Goal: Task Accomplishment & Management: Manage account settings

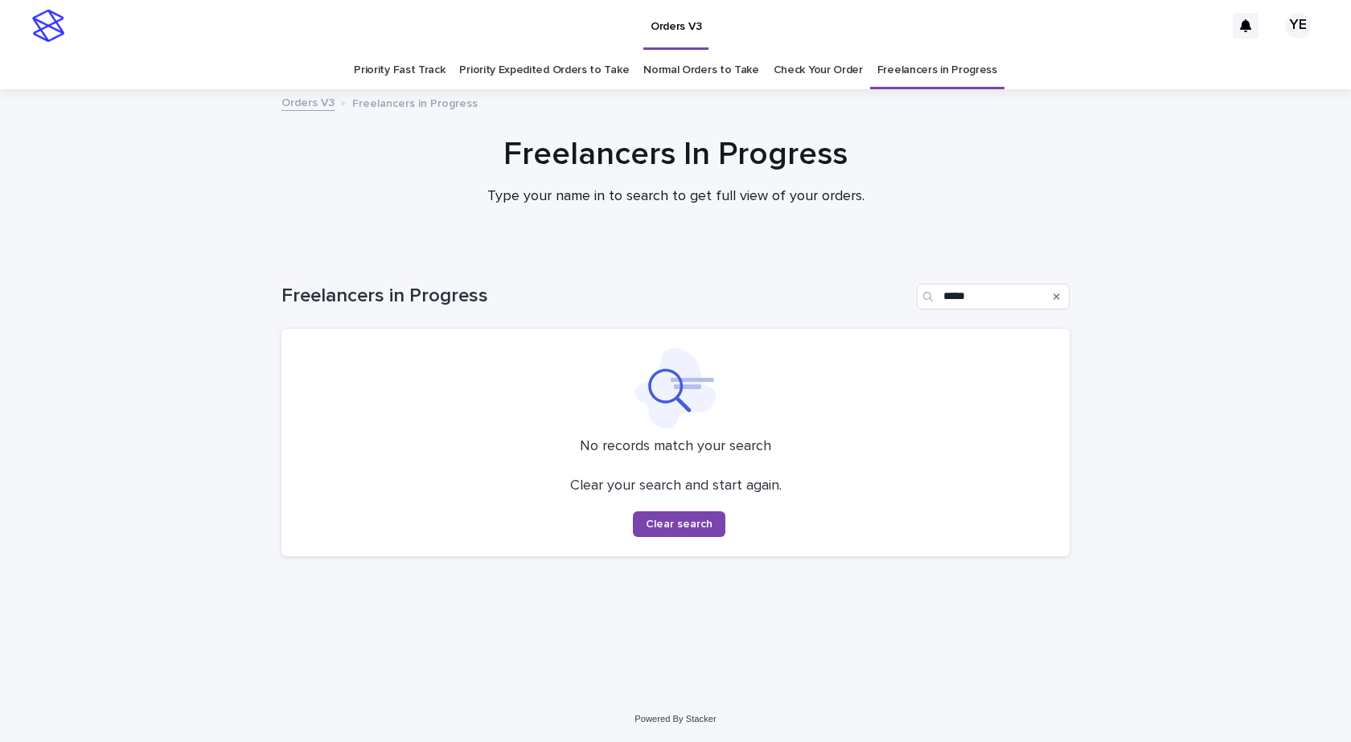
click at [1120, 532] on div "Loading... Saving… Loading... Saving… Freelancers in Progress ***** No records …" at bounding box center [675, 474] width 1351 height 445
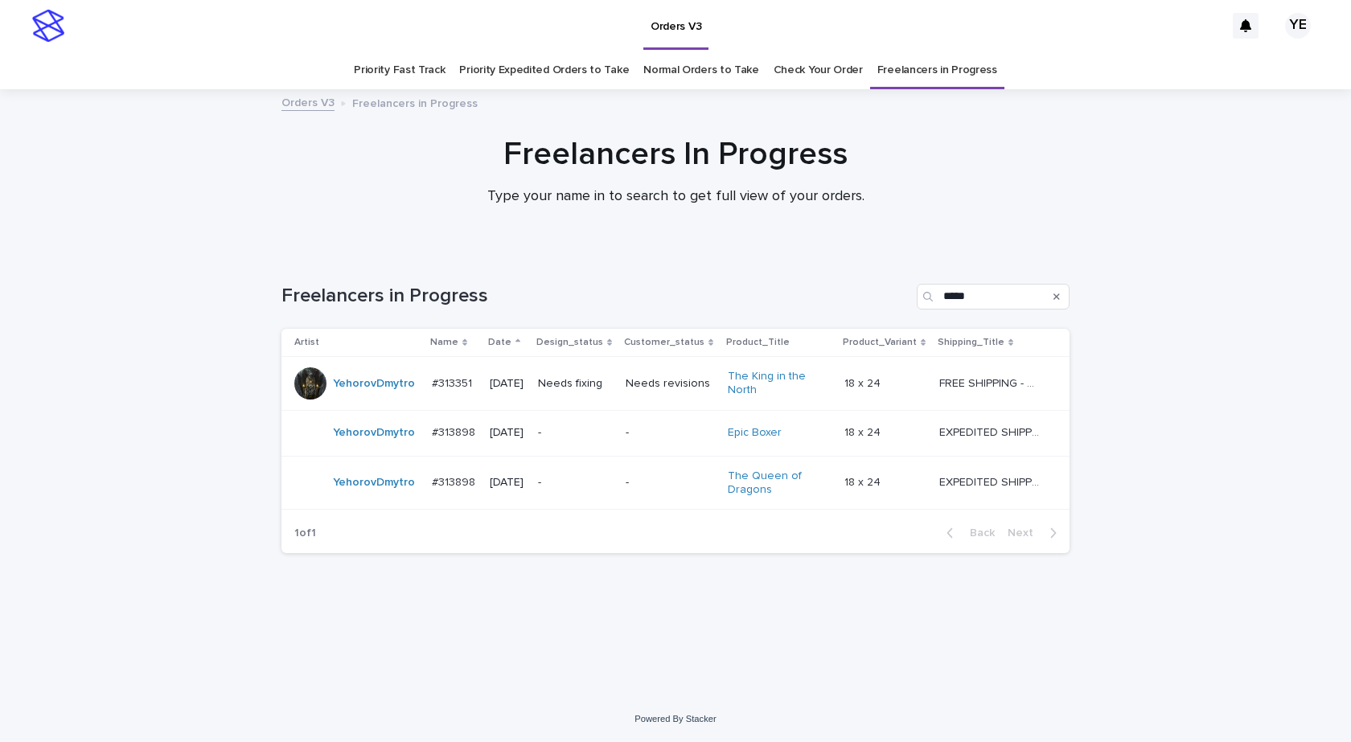
click at [372, 396] on div "YehorovDmytro" at bounding box center [374, 384] width 82 height 27
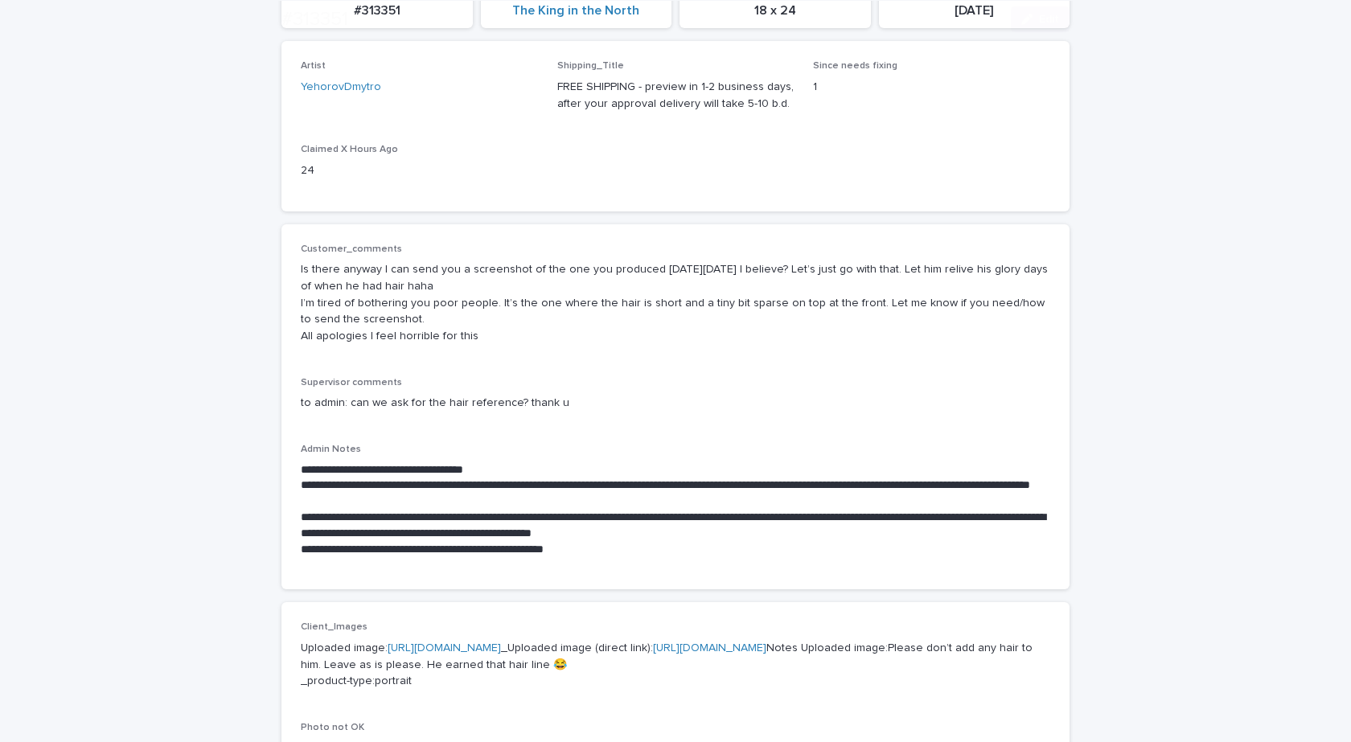
scroll to position [241, 0]
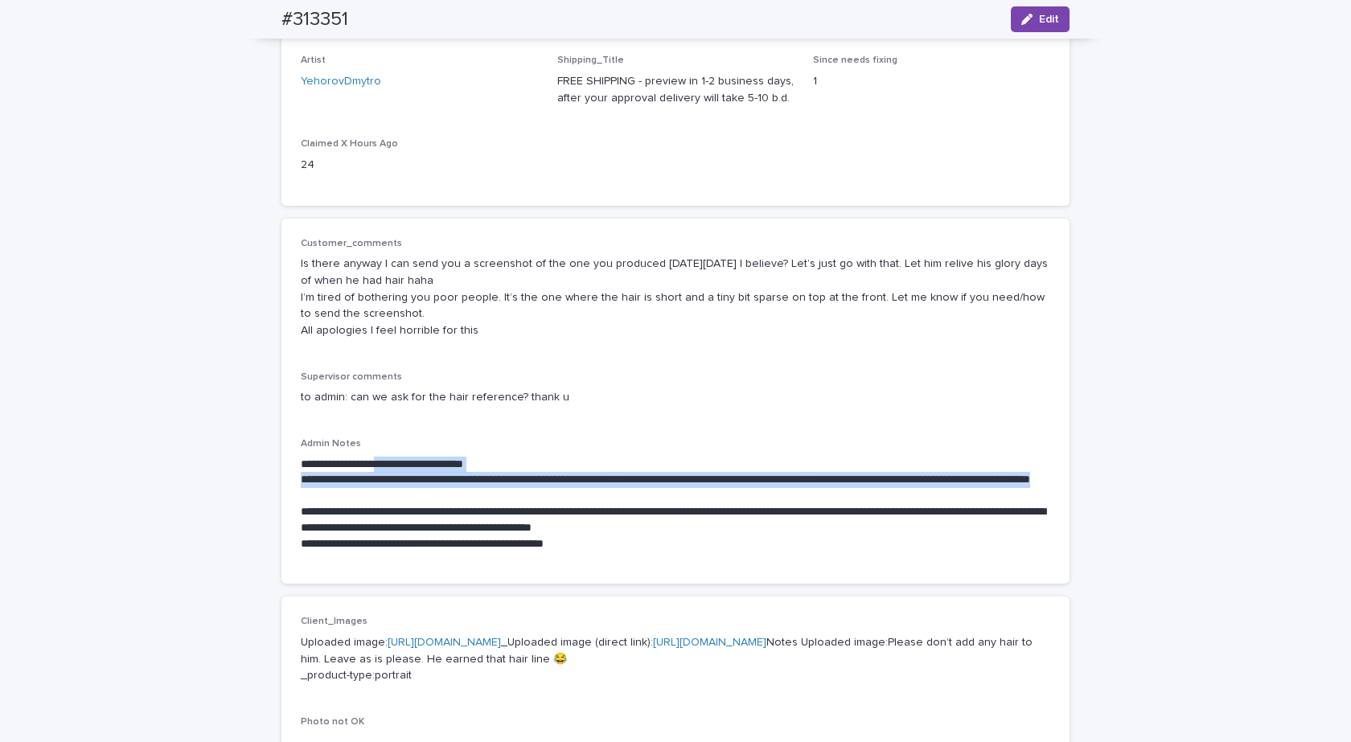
drag, startPoint x: 414, startPoint y: 494, endPoint x: 394, endPoint y: 468, distance: 32.6
click at [394, 468] on div "**********" at bounding box center [675, 505] width 749 height 96
copy div "**********"
drag, startPoint x: 448, startPoint y: 317, endPoint x: 242, endPoint y: 250, distance: 216.4
click at [242, 250] on div "Loading... Saving… Loading... Saving… #313351 Edit #313351 Edit Sorry, there wa…" at bounding box center [675, 684] width 1351 height 1668
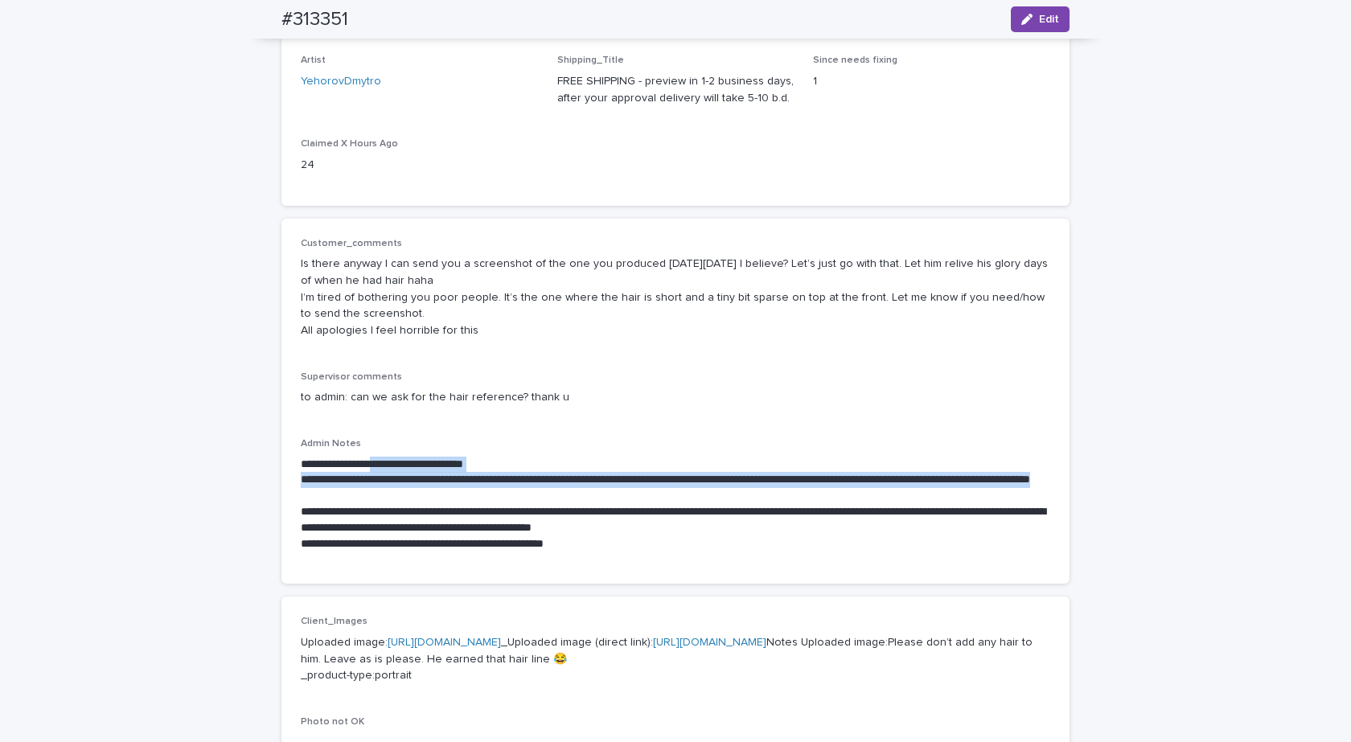
click at [512, 334] on p "Is there anyway I can send you a screenshot of the one you produced last Wednes…" at bounding box center [675, 298] width 749 height 84
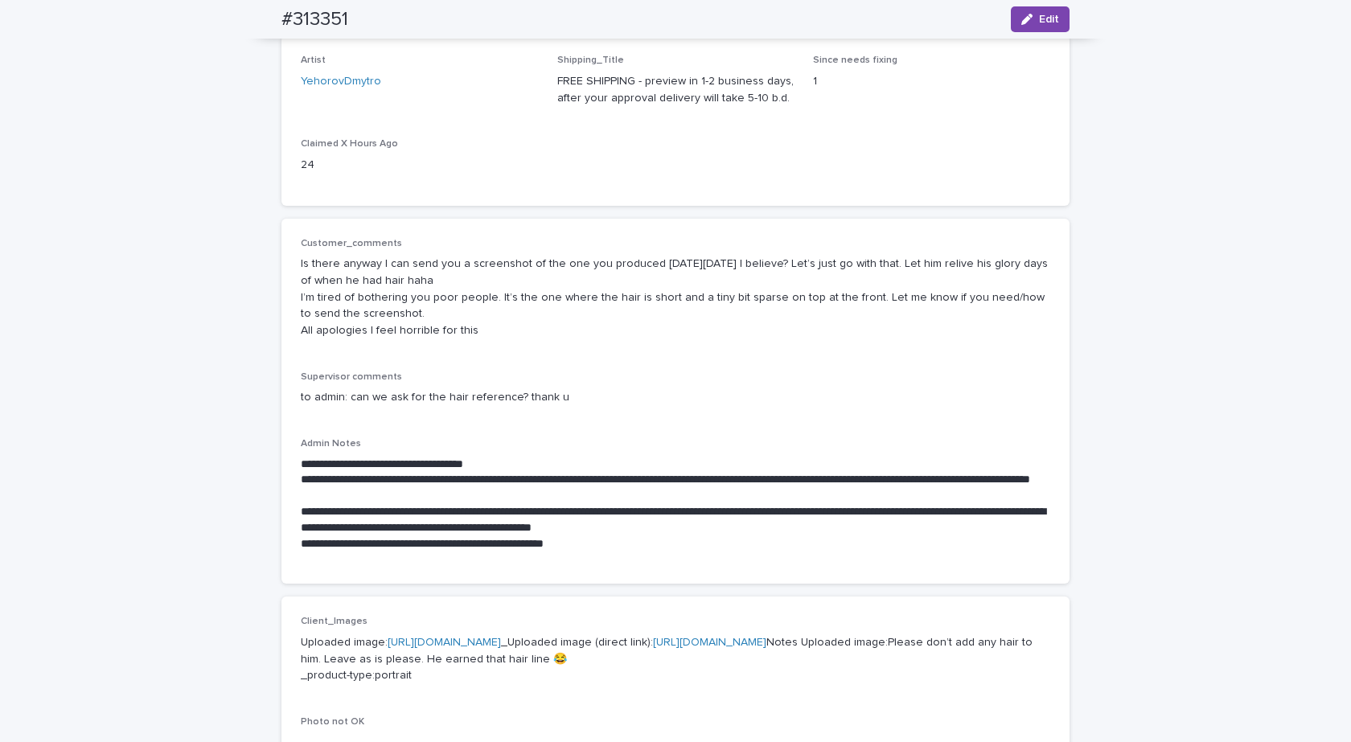
drag, startPoint x: 491, startPoint y: 333, endPoint x: 254, endPoint y: 259, distance: 248.4
click at [254, 259] on div "Loading... Saving… Loading... Saving… #313351 Edit #313351 Edit Sorry, there wa…" at bounding box center [675, 684] width 1351 height 1668
copy p "Is there anyway I can send you a screenshot of the one you produced last Wednes…"
click at [614, 368] on div "**********" at bounding box center [675, 401] width 749 height 327
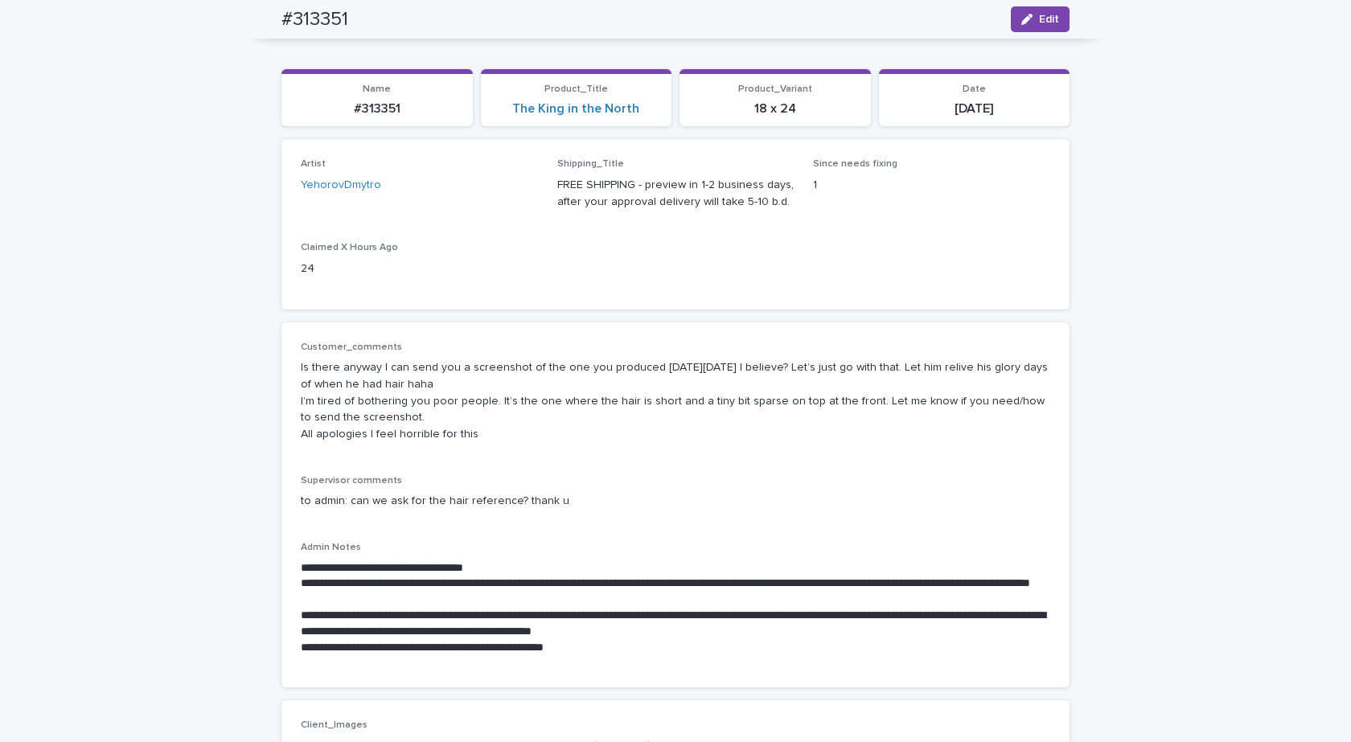
scroll to position [0, 0]
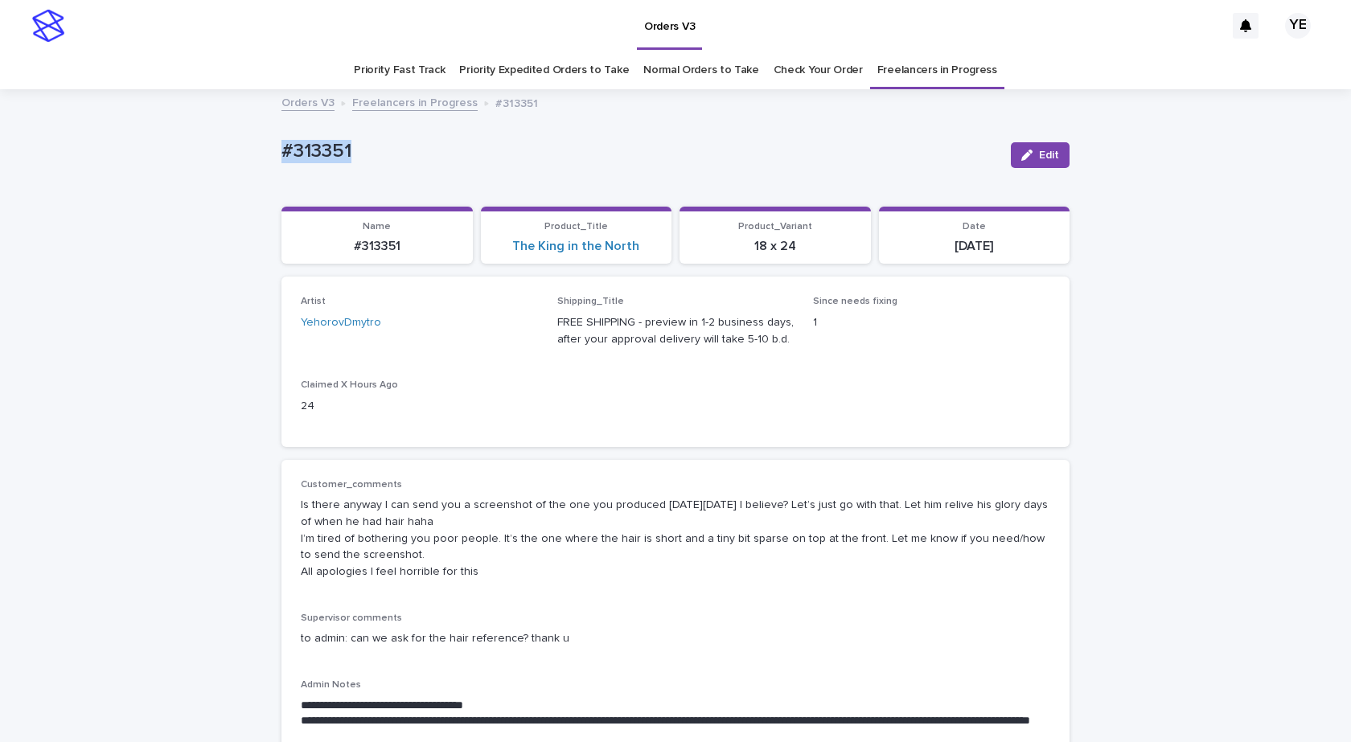
drag, startPoint x: 371, startPoint y: 145, endPoint x: 150, endPoint y: 141, distance: 221.9
copy p "#313351"
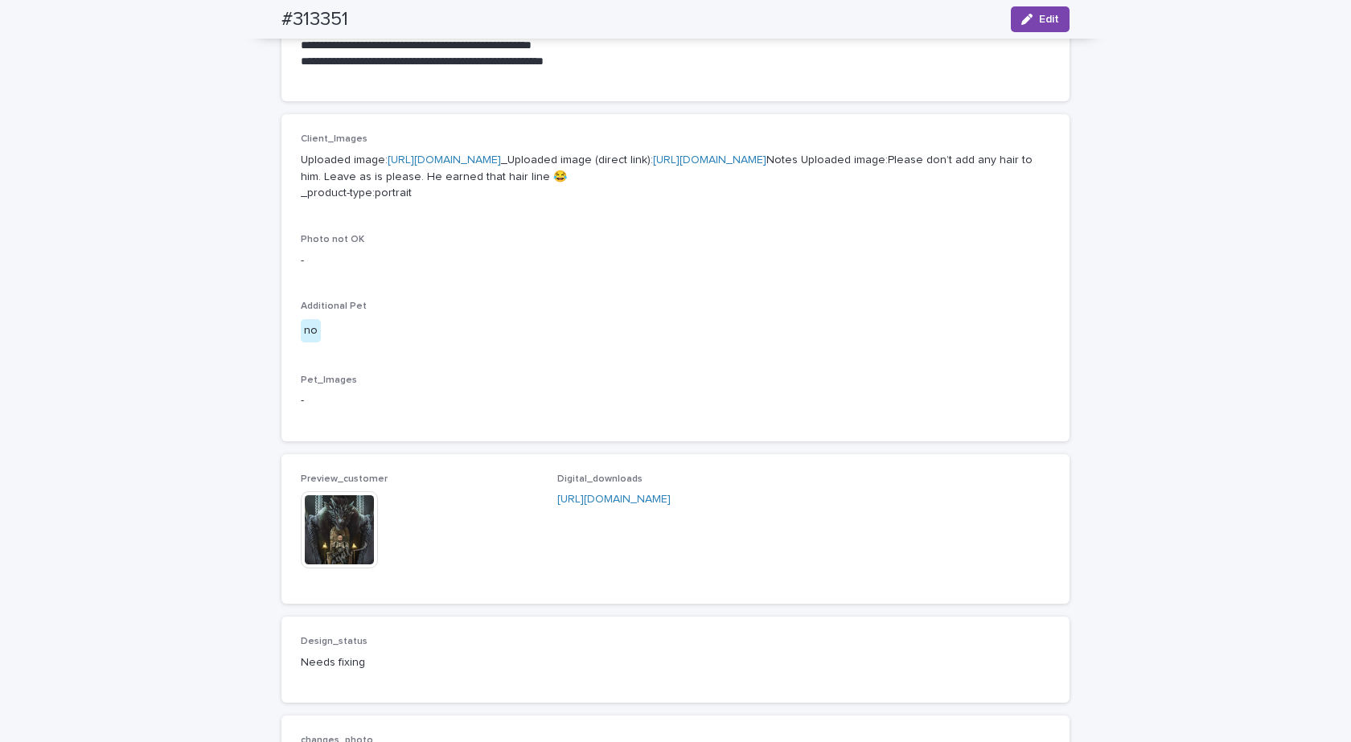
scroll to position [1126, 0]
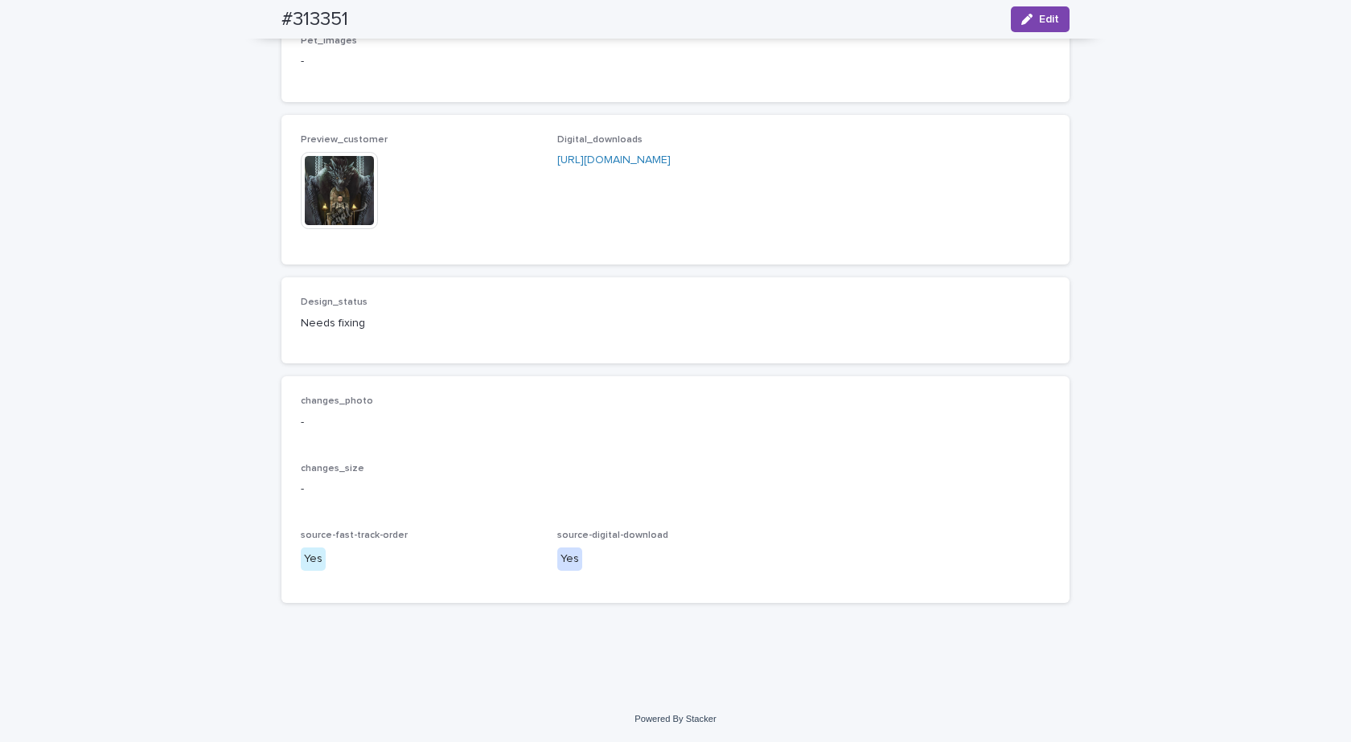
click at [1048, 19] on span "Edit" at bounding box center [1049, 19] width 20 height 11
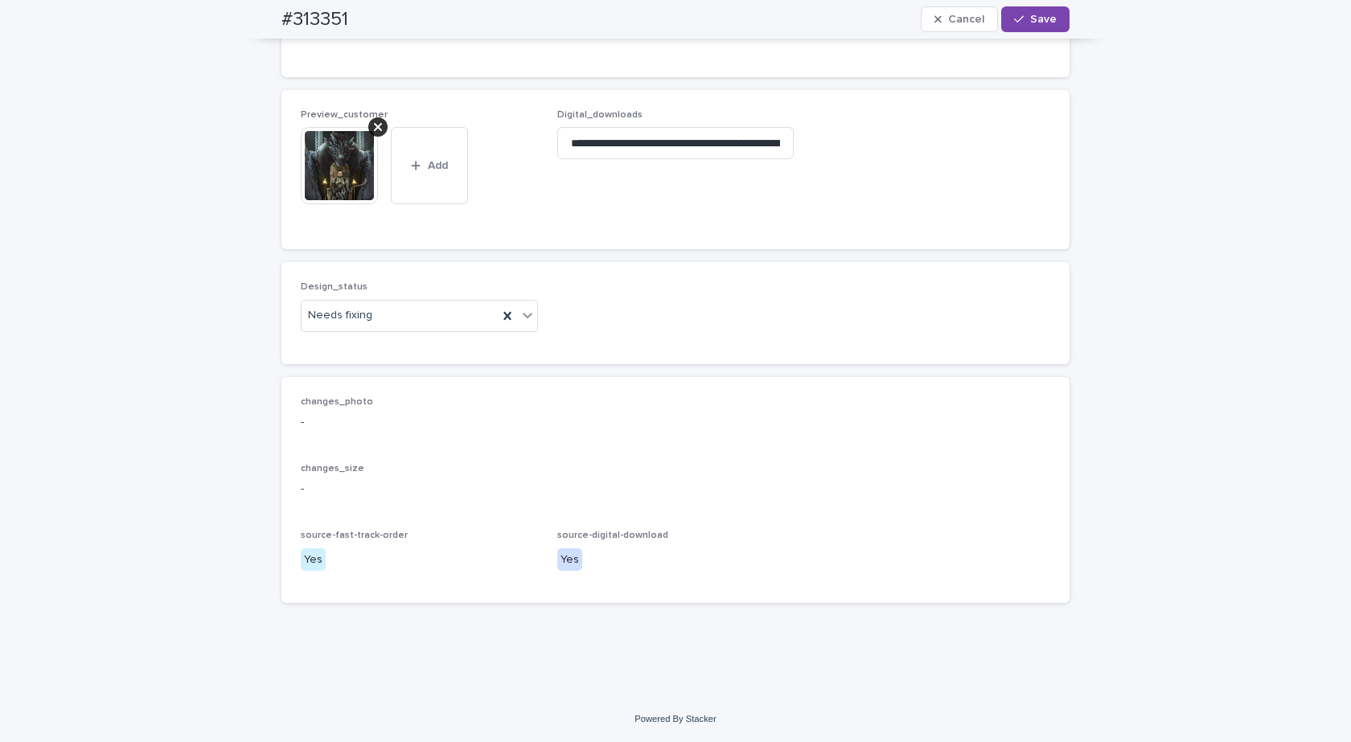
click at [375, 131] on icon at bounding box center [378, 127] width 8 height 8
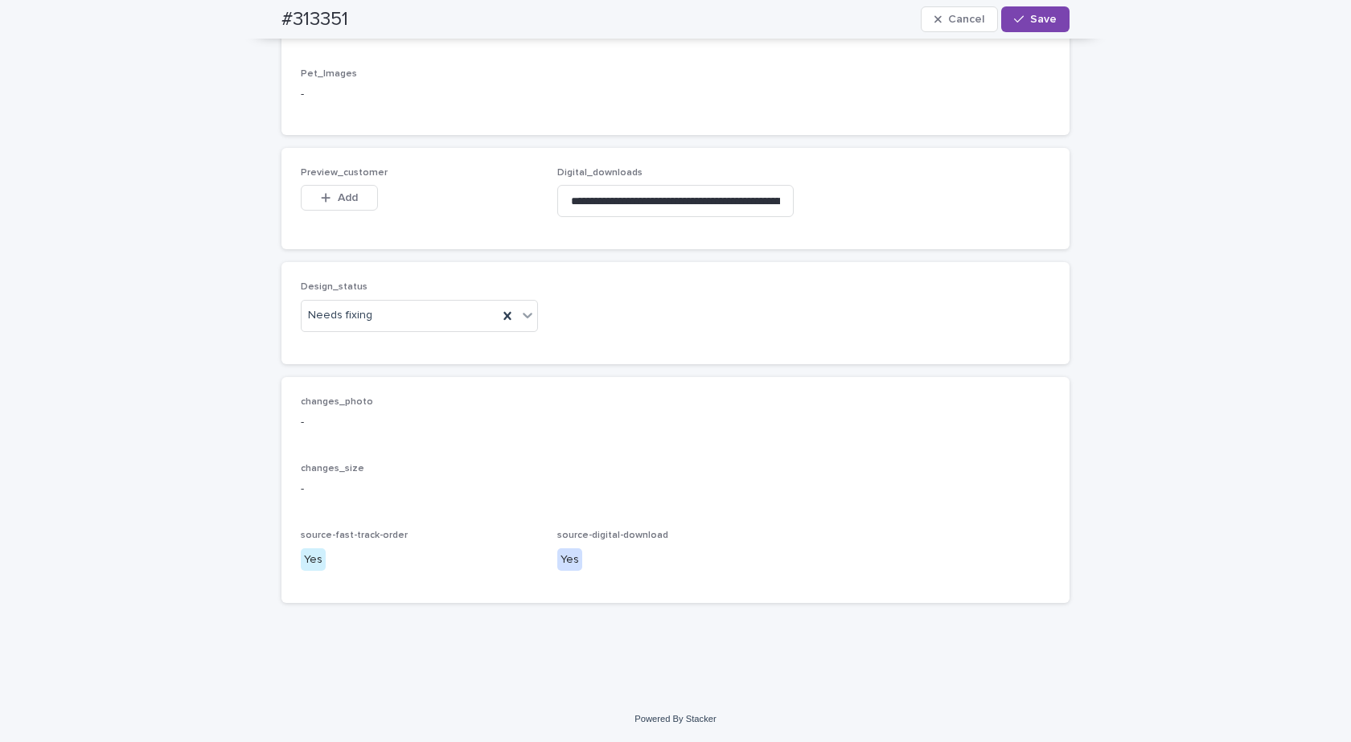
click at [374, 351] on div "Design_status Needs fixing" at bounding box center [675, 312] width 788 height 101
click at [372, 327] on div "Needs fixing" at bounding box center [399, 315] width 196 height 27
click at [344, 344] on div "Uploaded" at bounding box center [414, 350] width 236 height 28
click at [327, 203] on div "button" at bounding box center [329, 197] width 16 height 11
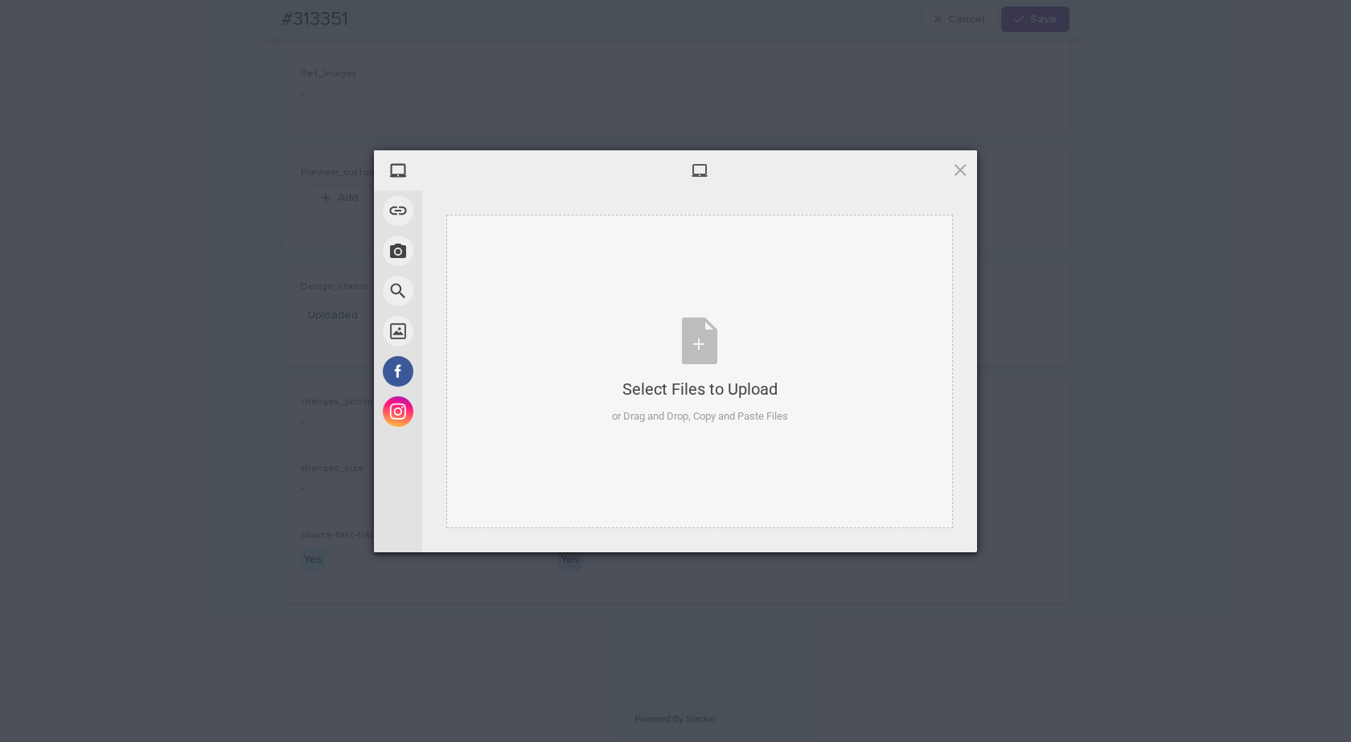
click at [713, 364] on div "Select Files to Upload or Drag and Drop, Copy and Paste Files" at bounding box center [700, 371] width 176 height 107
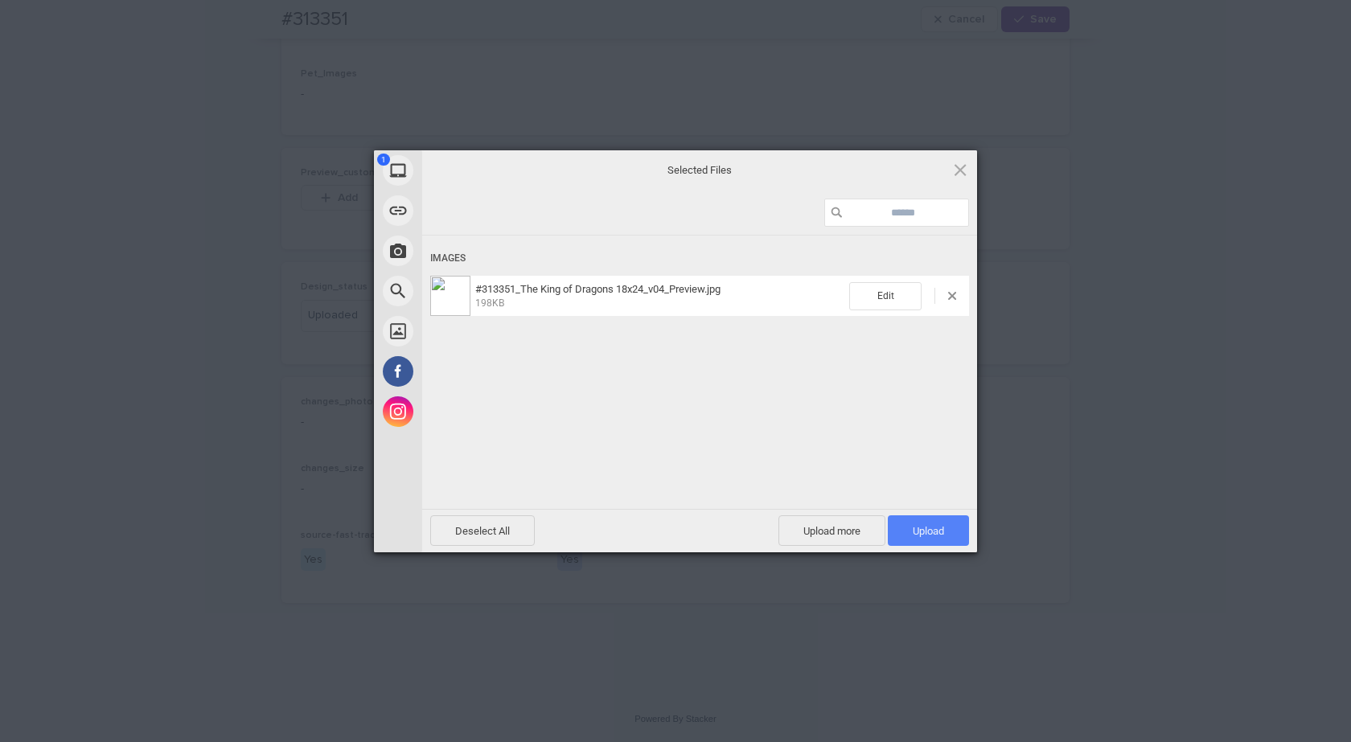
click at [925, 527] on span "Upload 1" at bounding box center [927, 531] width 31 height 12
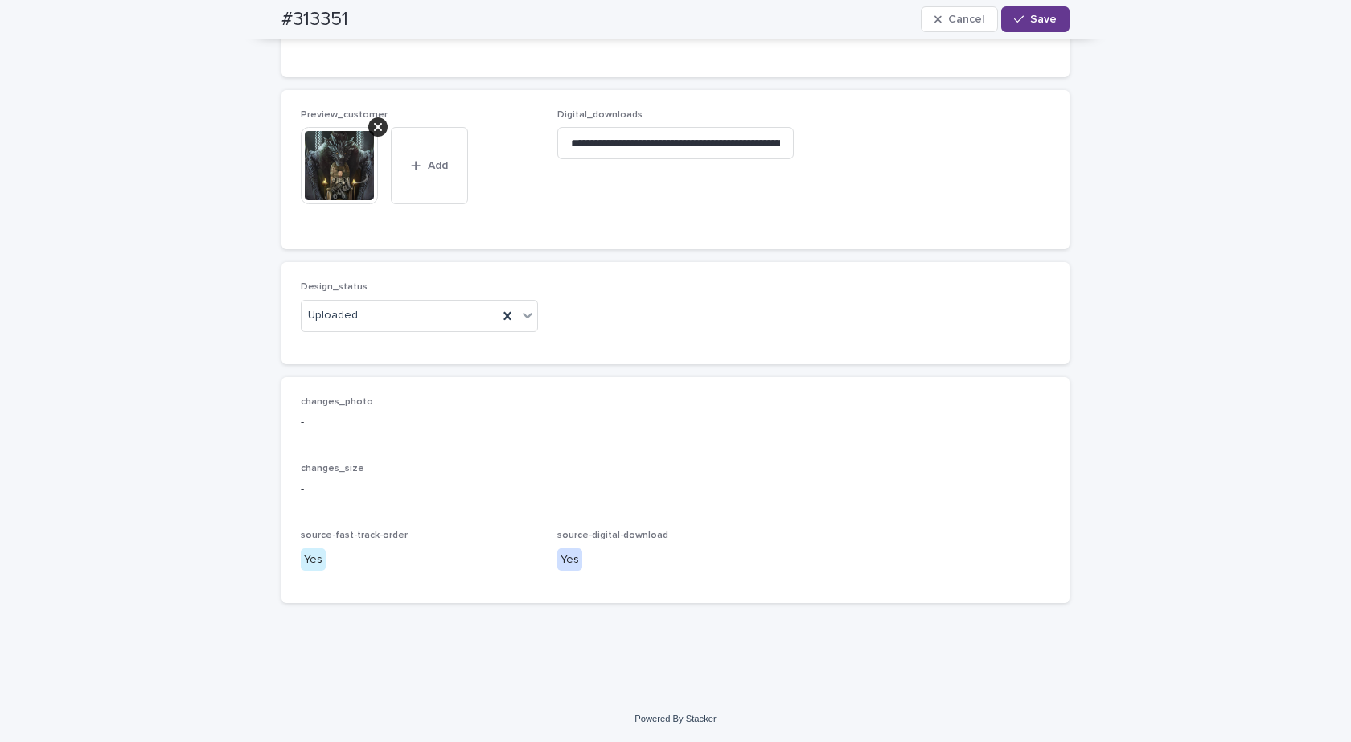
click at [1023, 21] on div "button" at bounding box center [1022, 19] width 16 height 11
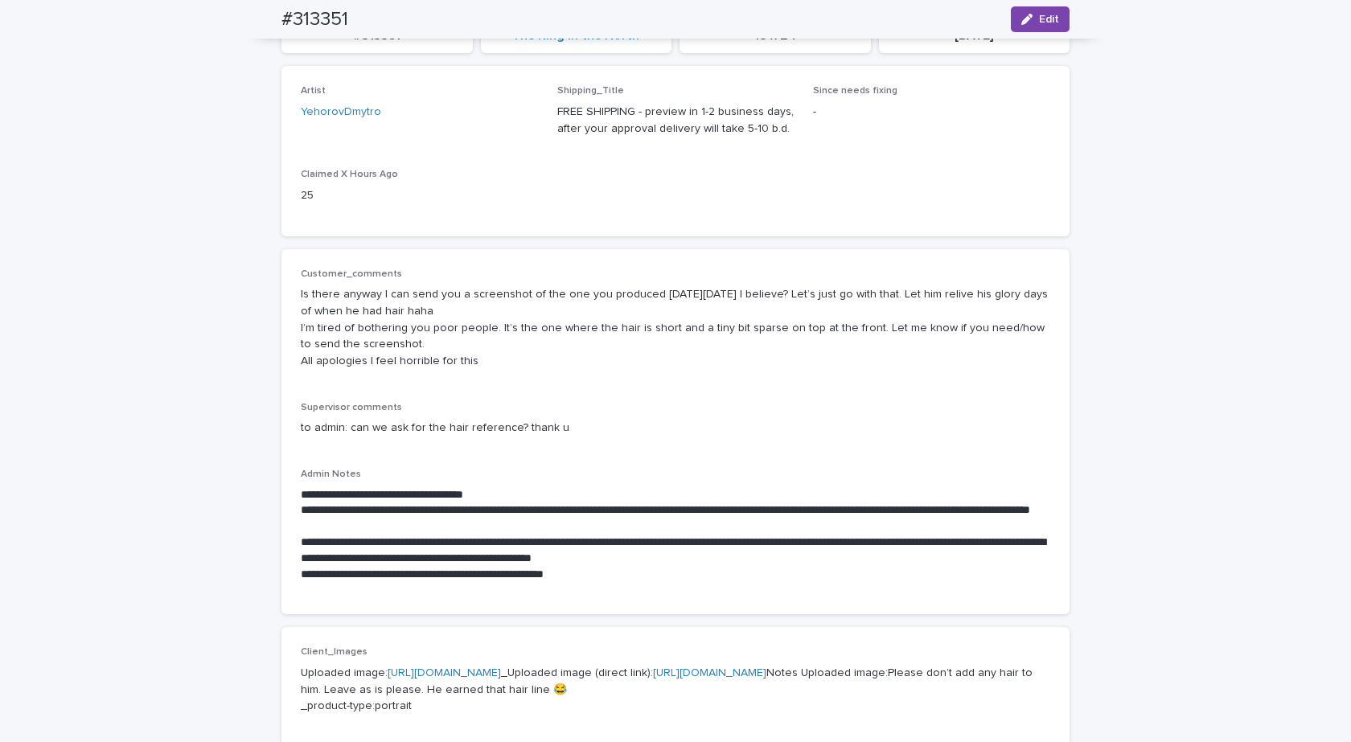
scroll to position [0, 0]
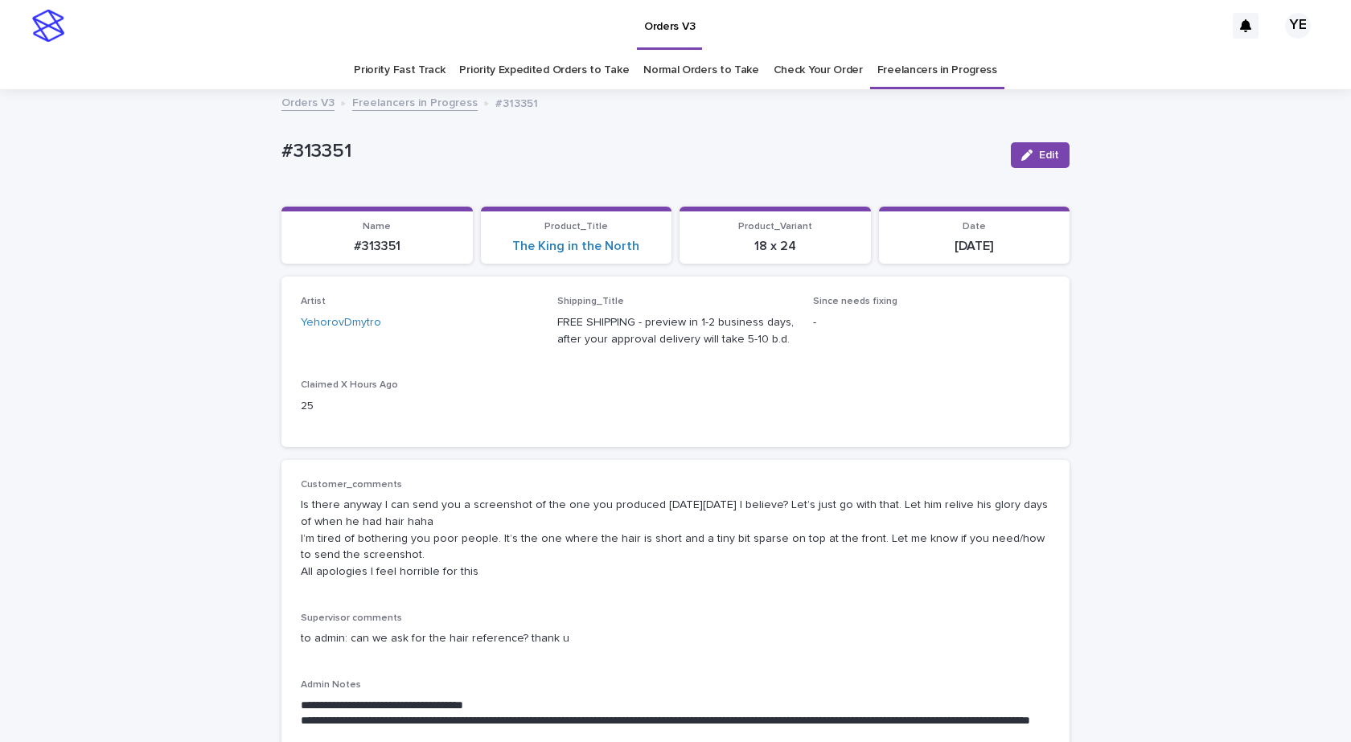
click at [373, 102] on link "Freelancers in Progress" at bounding box center [414, 101] width 125 height 18
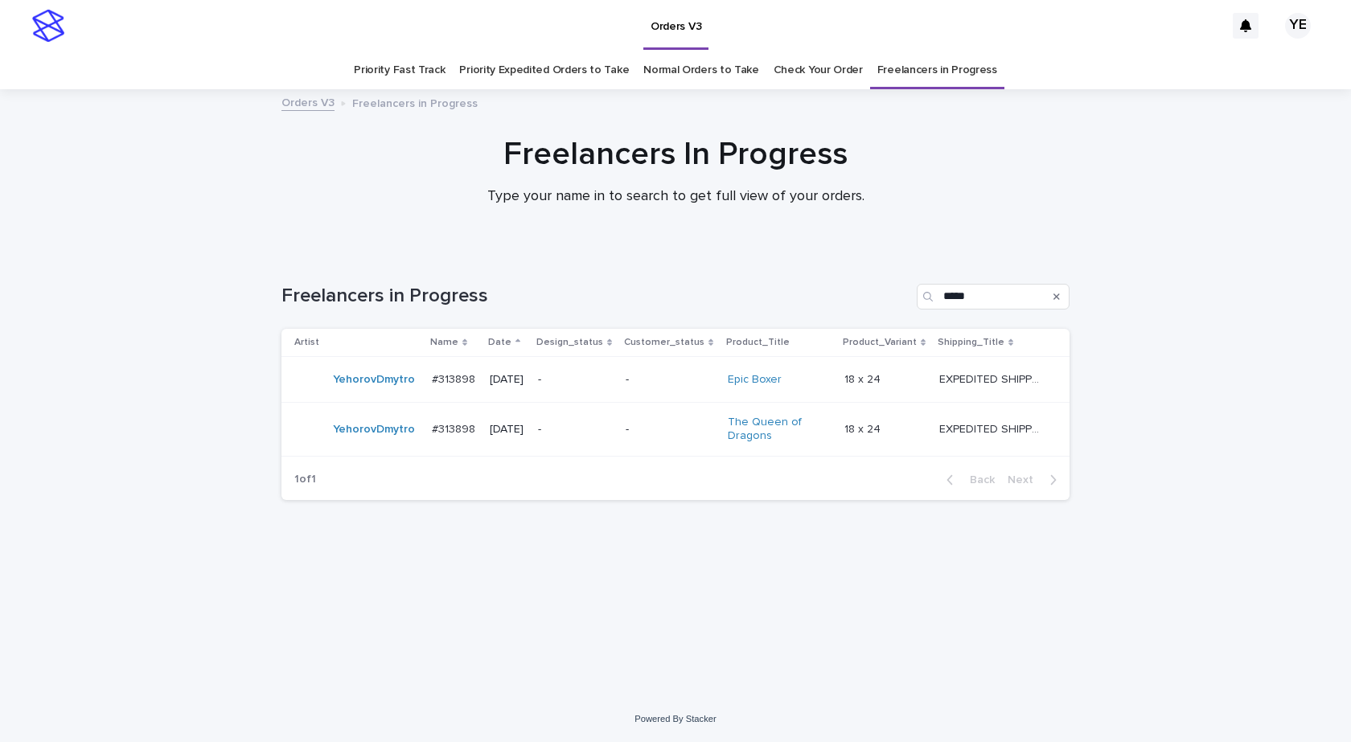
click at [371, 391] on div "YehorovDmytro" at bounding box center [374, 380] width 82 height 27
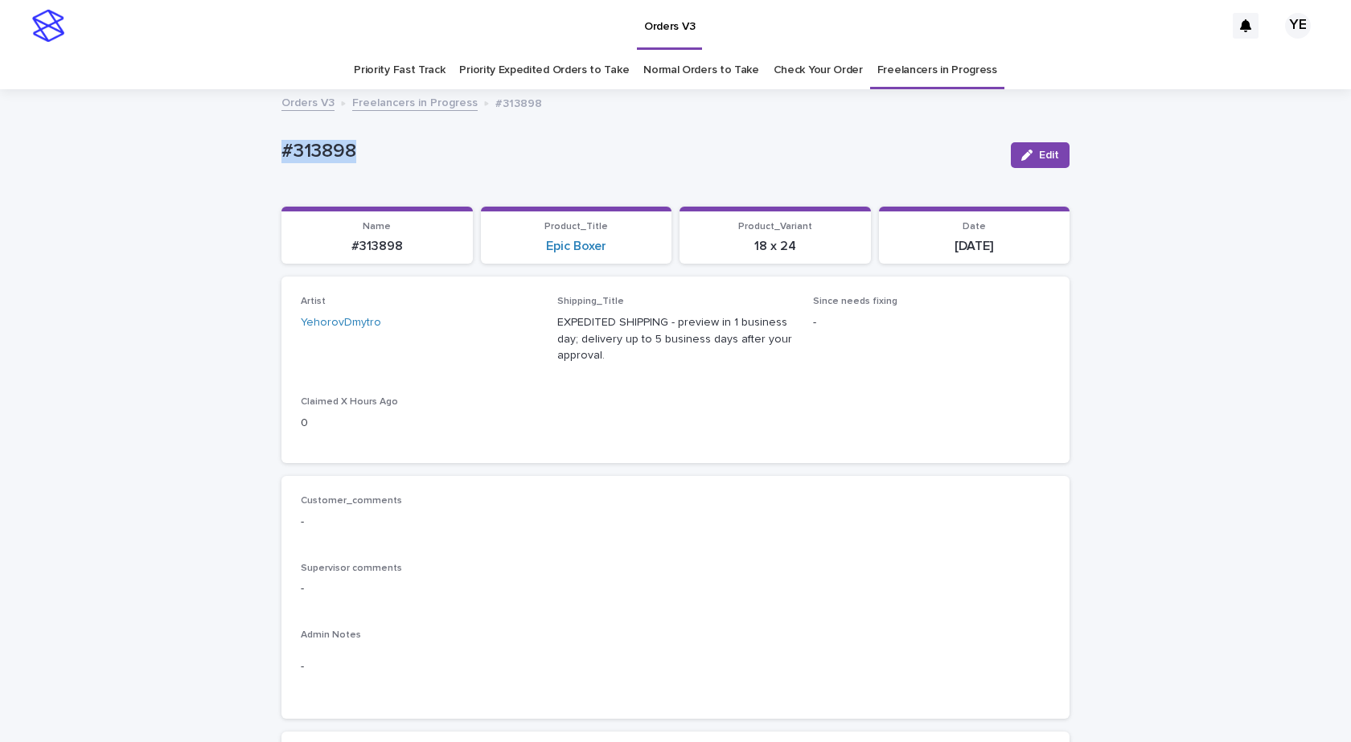
drag, startPoint x: 240, startPoint y: 150, endPoint x: 230, endPoint y: 164, distance: 17.9
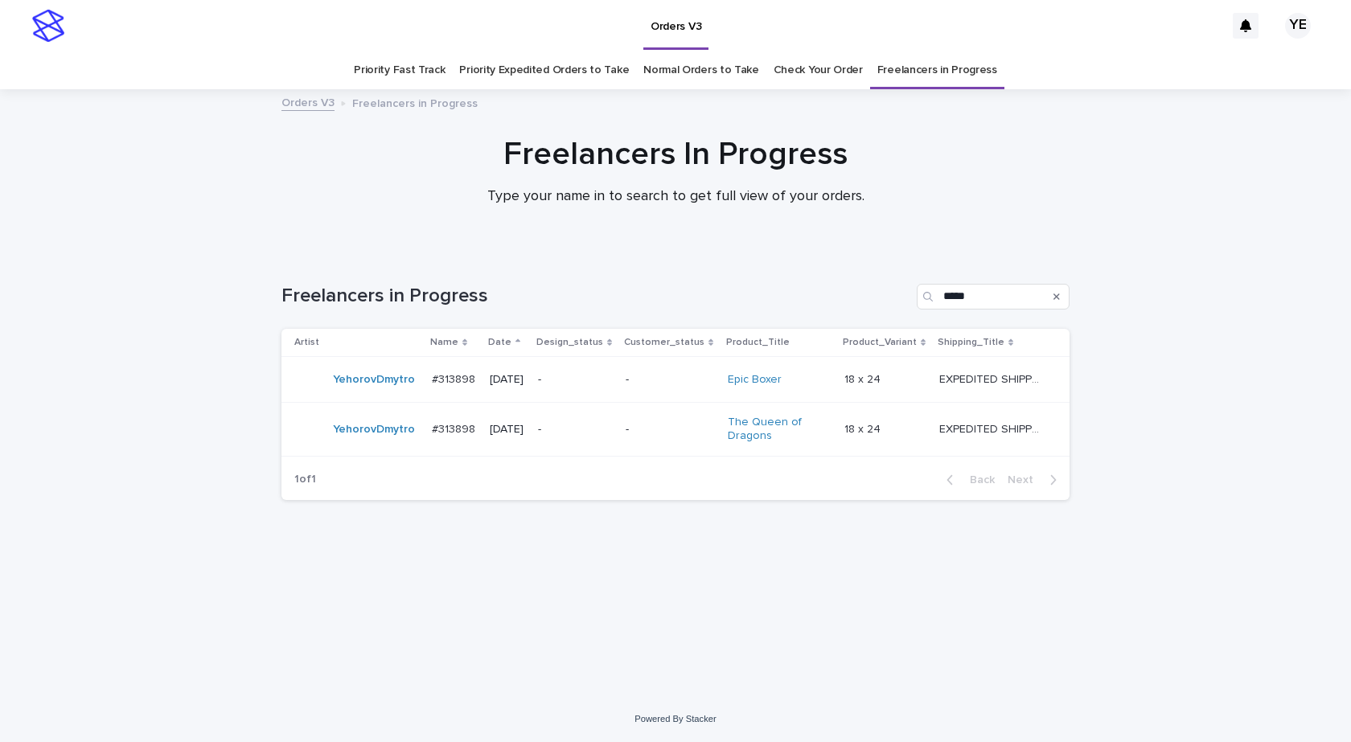
click at [373, 392] on div "YehorovDmytro" at bounding box center [374, 380] width 82 height 27
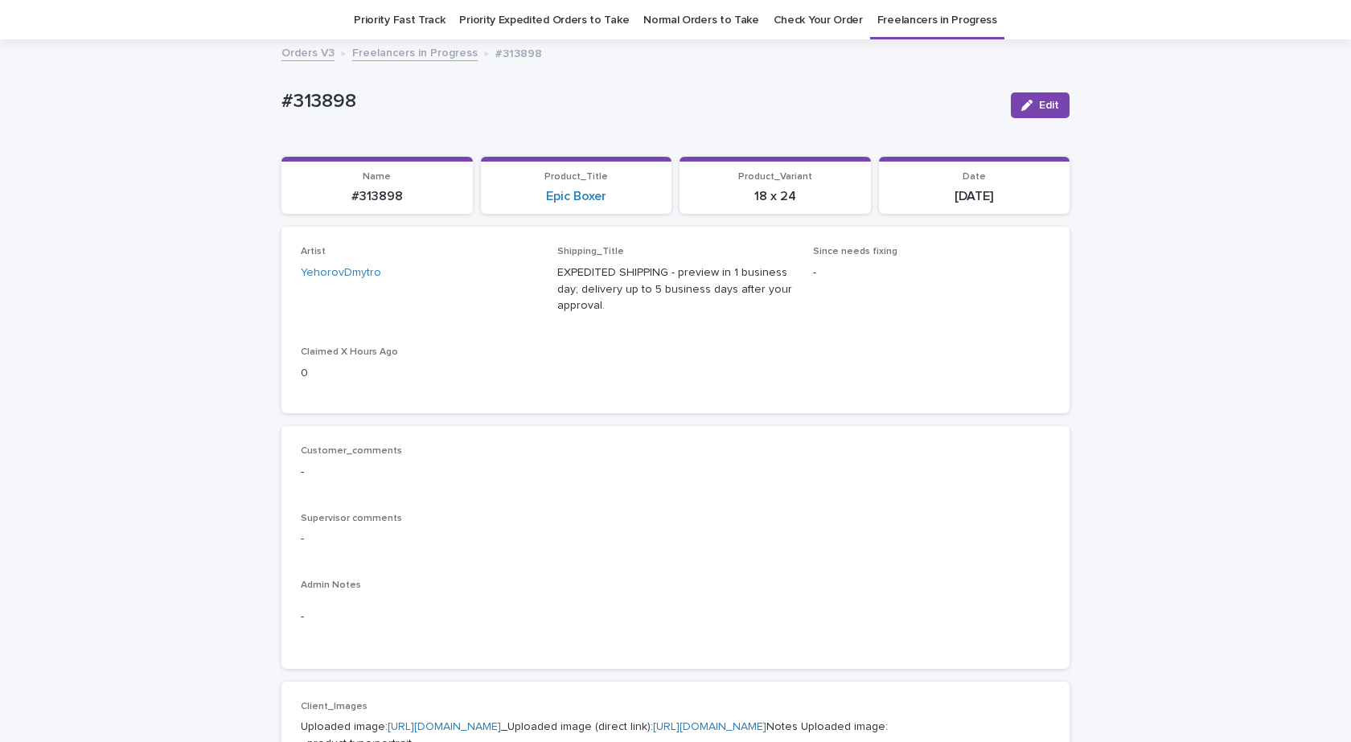
scroll to position [51, 0]
drag, startPoint x: 364, startPoint y: 87, endPoint x: 199, endPoint y: 115, distance: 167.2
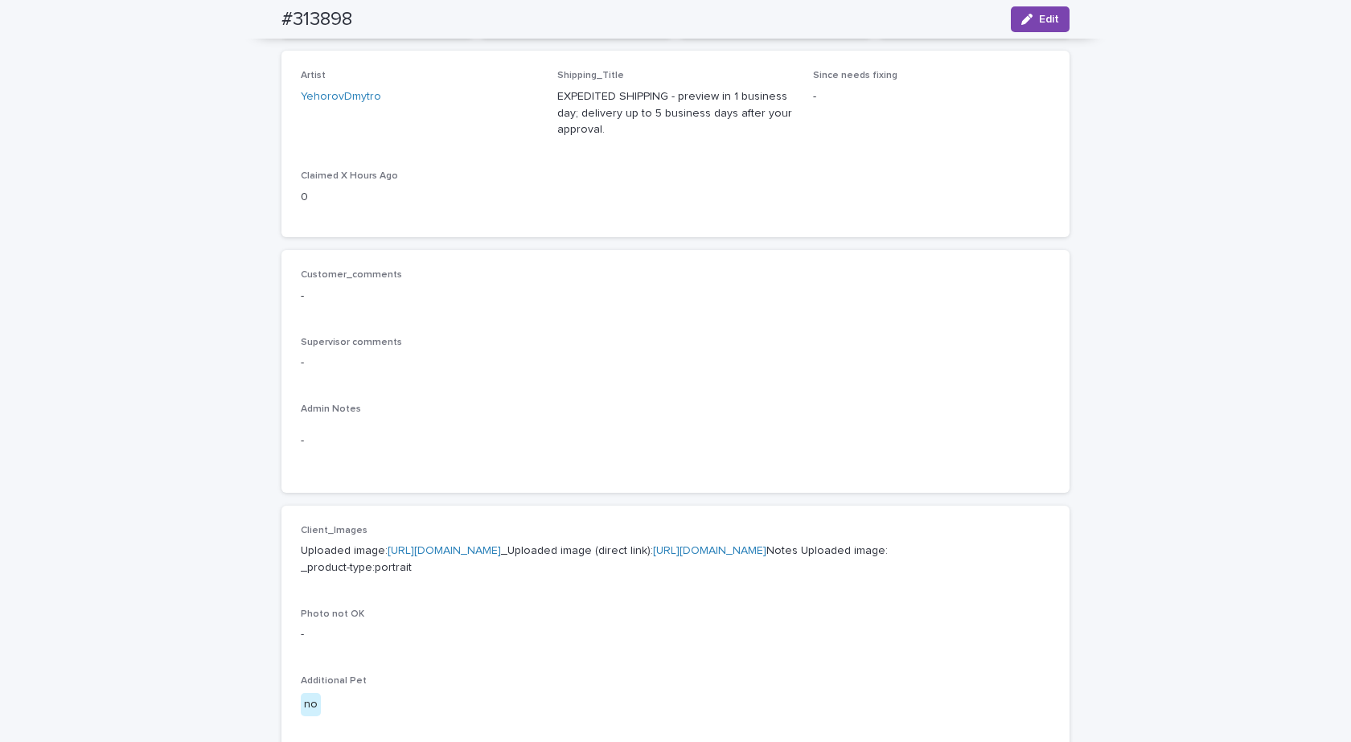
scroll to position [0, 0]
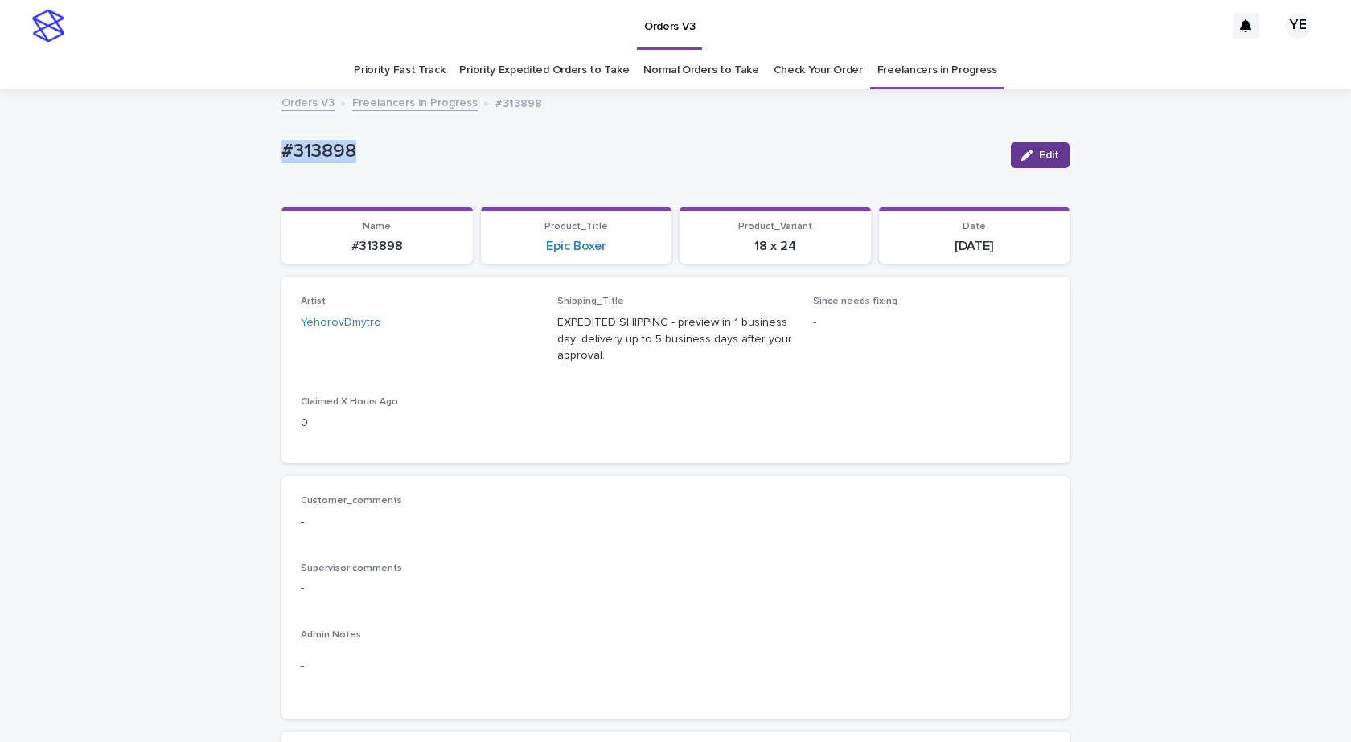
click at [1054, 150] on button "Edit" at bounding box center [1040, 155] width 59 height 26
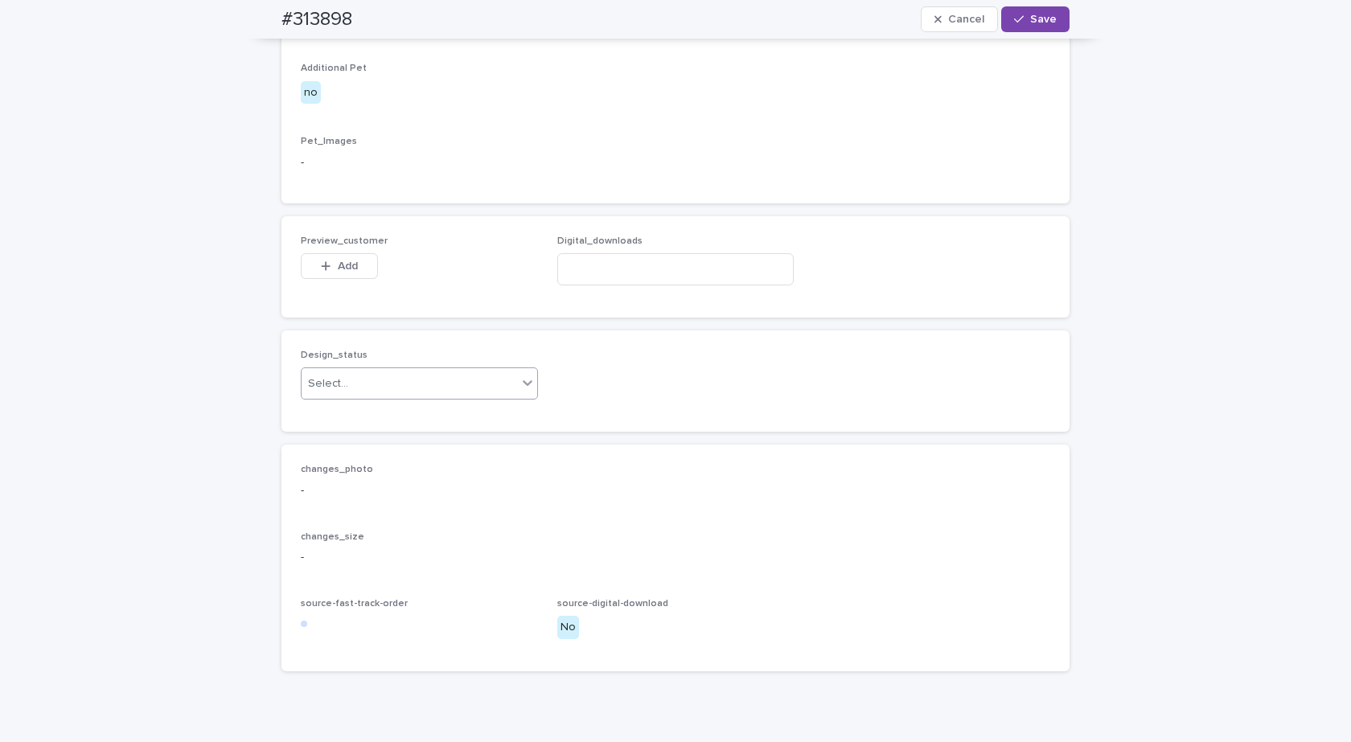
scroll to position [1023, 0]
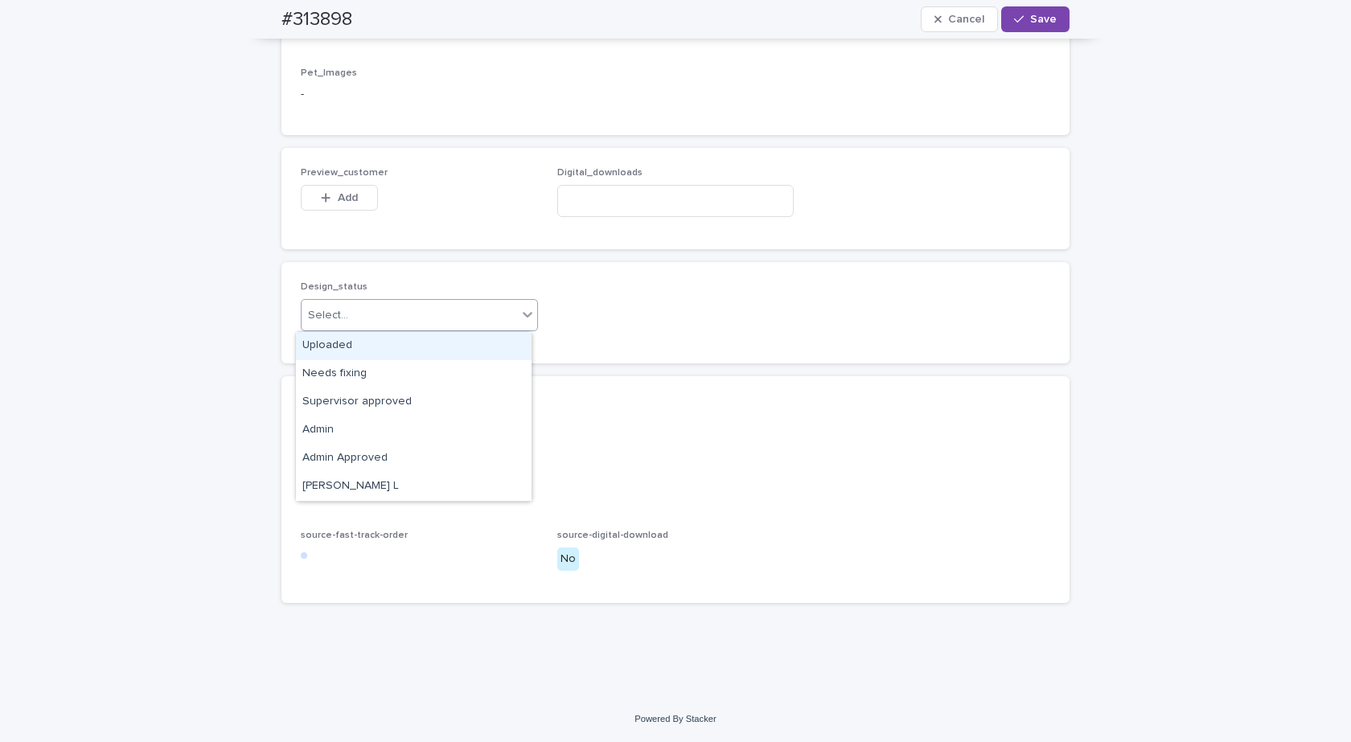
click at [415, 305] on div "Select..." at bounding box center [419, 315] width 237 height 32
click at [343, 356] on div "Uploaded" at bounding box center [414, 346] width 236 height 28
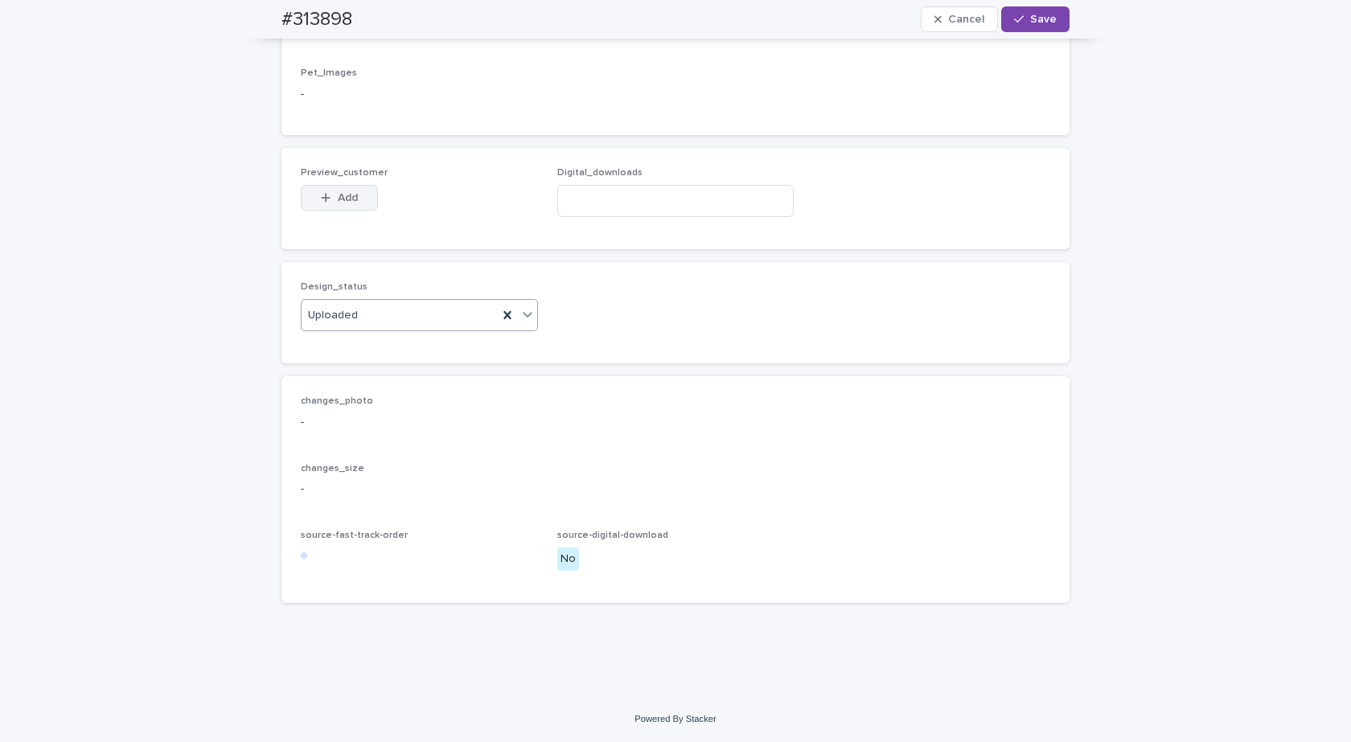
click at [343, 204] on button "Add" at bounding box center [339, 198] width 77 height 26
click at [666, 334] on div "Design_status Uploaded" at bounding box center [675, 312] width 749 height 63
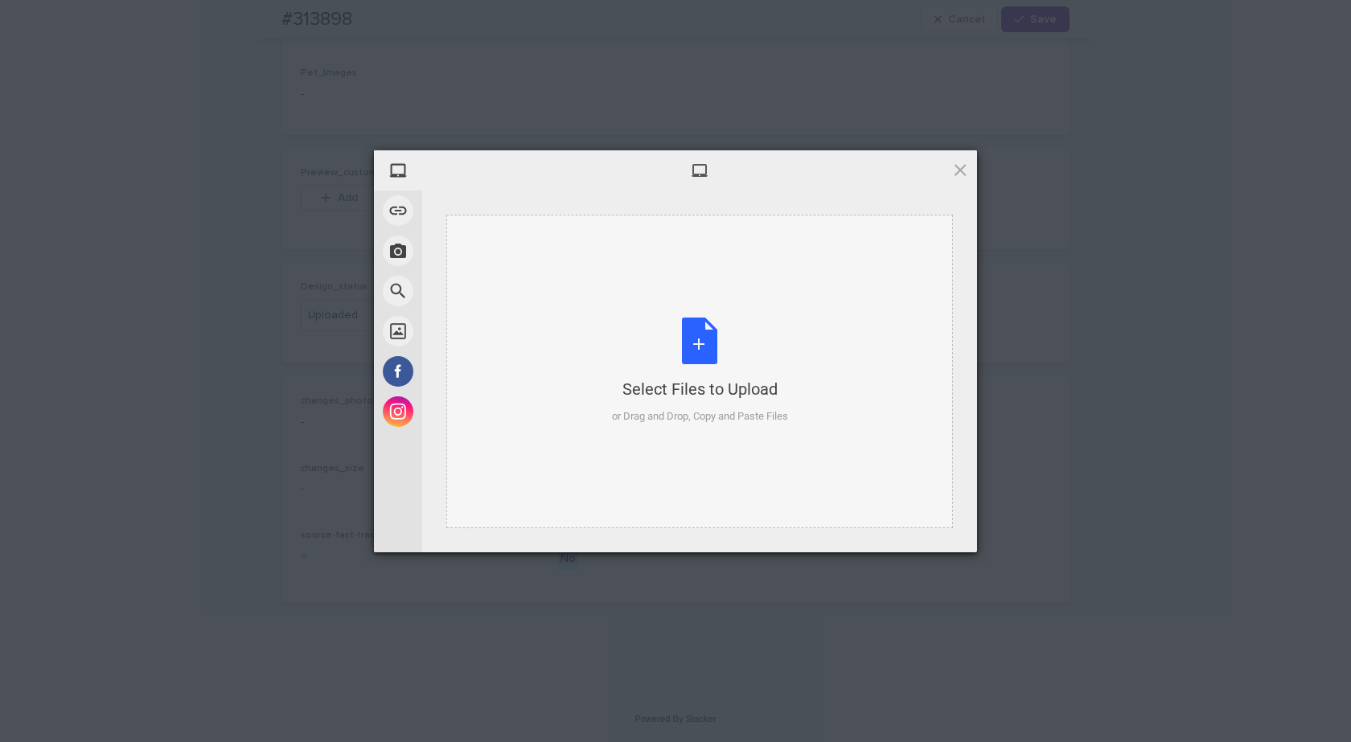
click at [690, 351] on div "Select Files to Upload or Drag and Drop, Copy and Paste Files" at bounding box center [700, 371] width 176 height 107
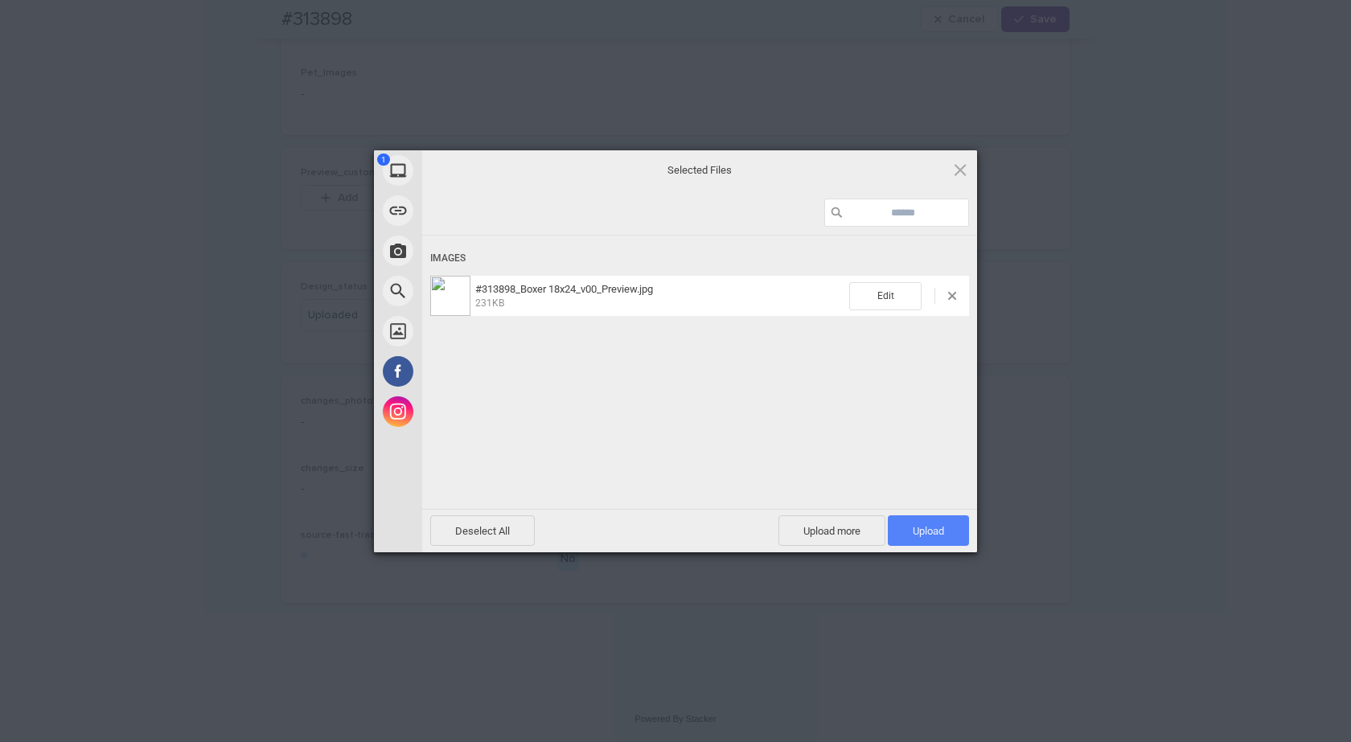
click at [932, 515] on span "Upload 1" at bounding box center [928, 530] width 81 height 31
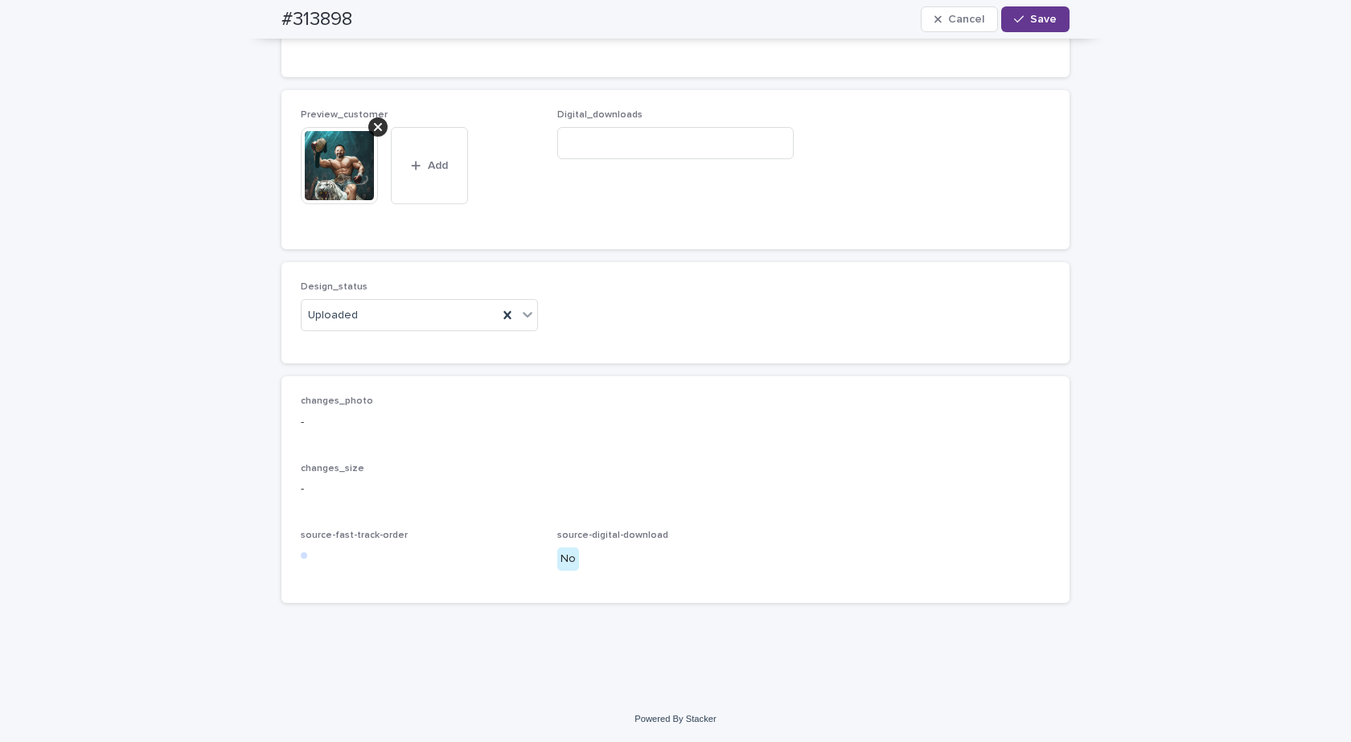
click at [1030, 17] on span "Save" at bounding box center [1043, 19] width 27 height 11
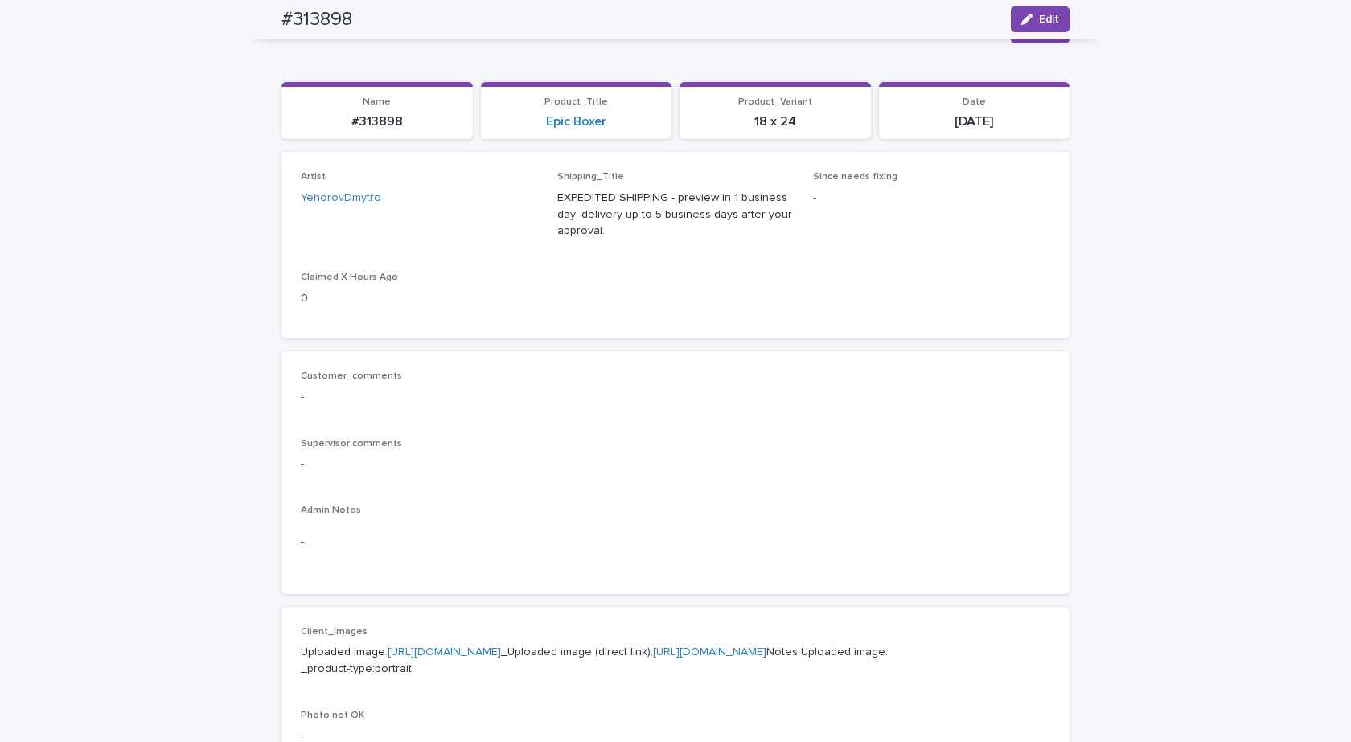
scroll to position [0, 0]
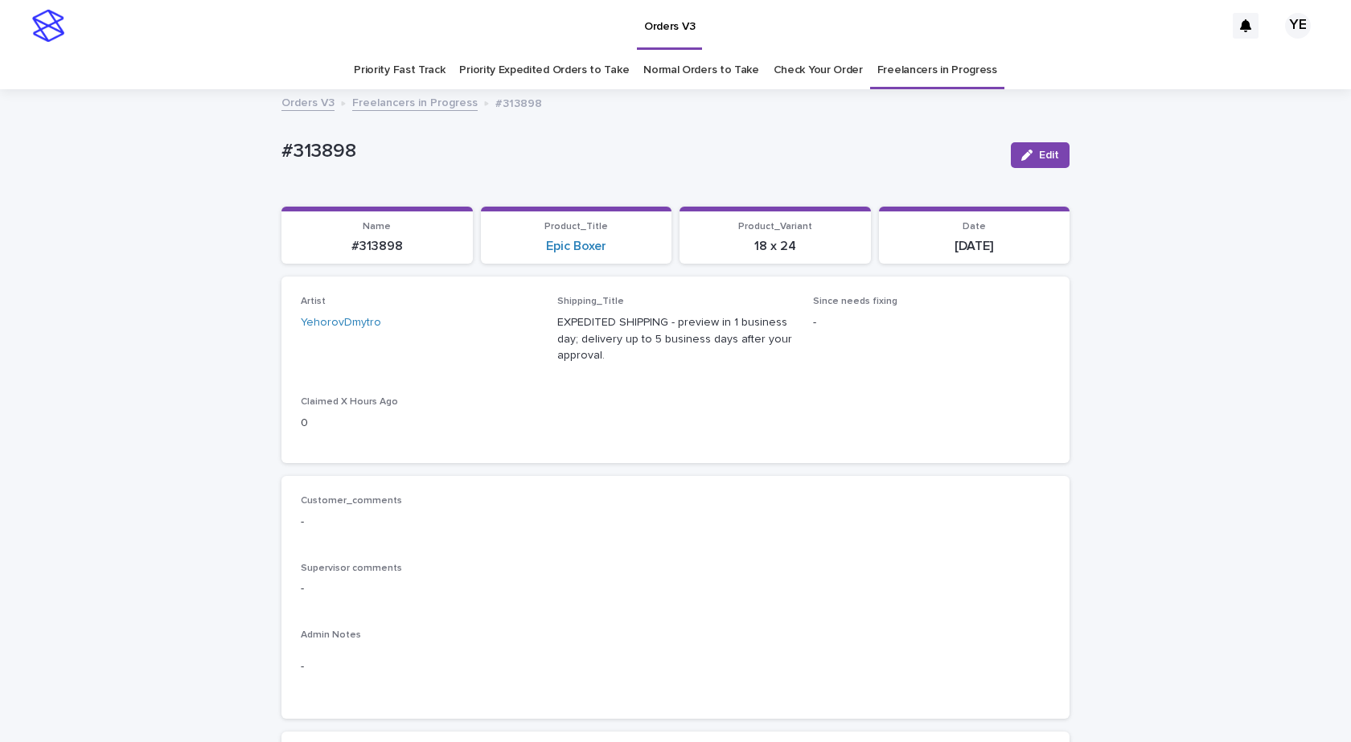
click at [425, 104] on link "Freelancers in Progress" at bounding box center [414, 101] width 125 height 18
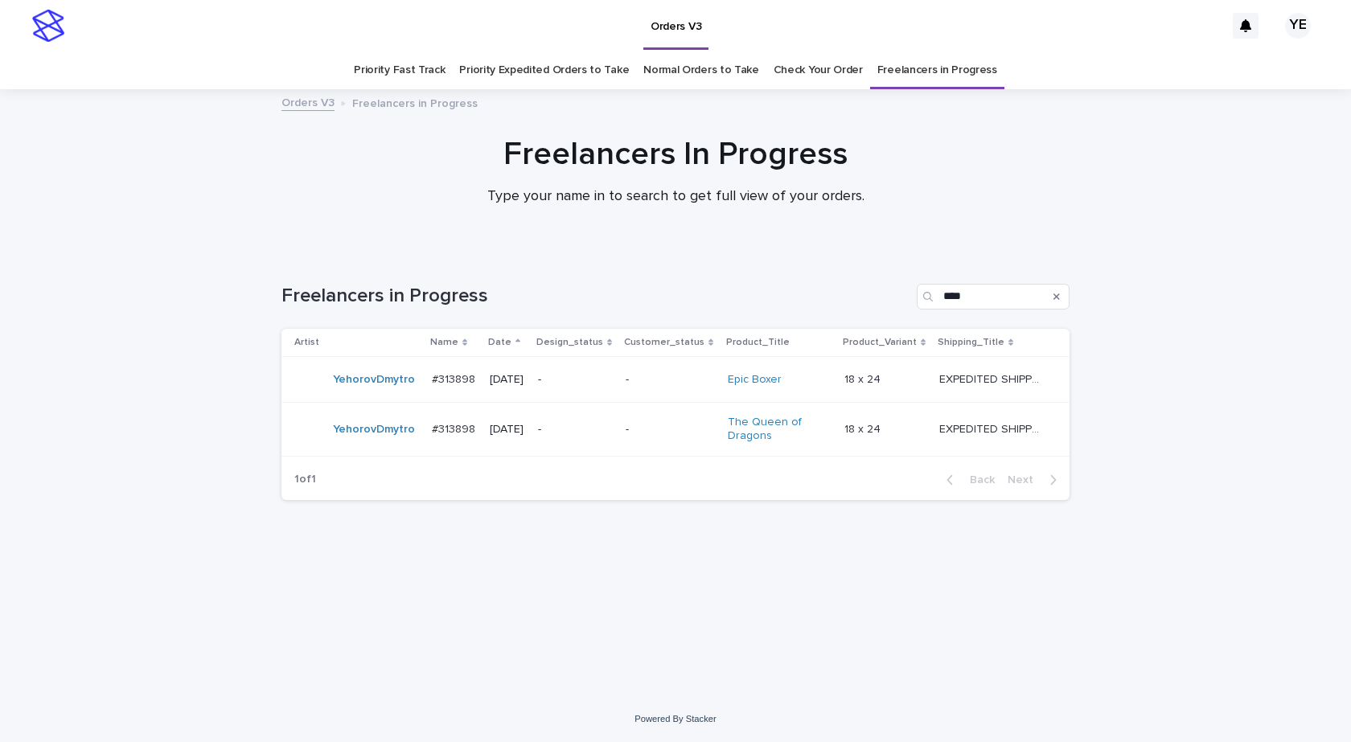
click at [343, 389] on div "YehorovDmytro" at bounding box center [374, 380] width 82 height 27
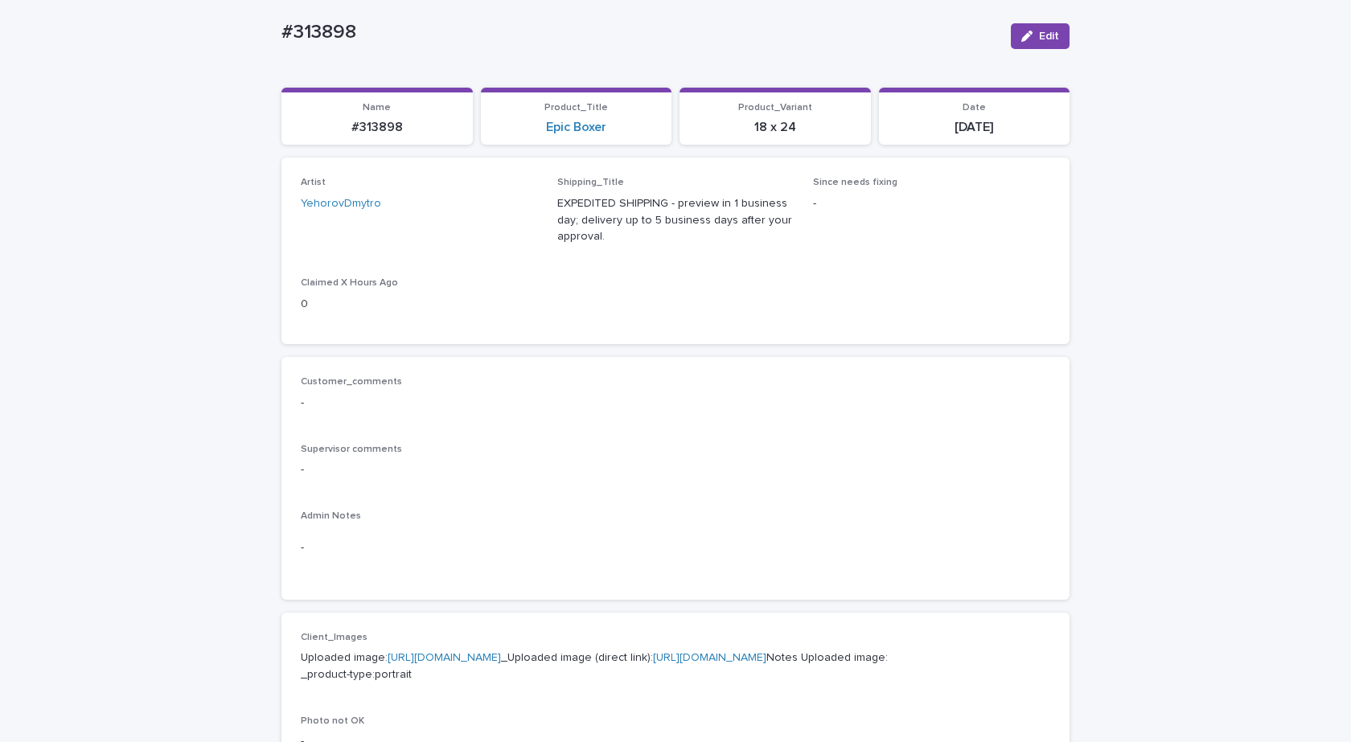
scroll to position [402, 0]
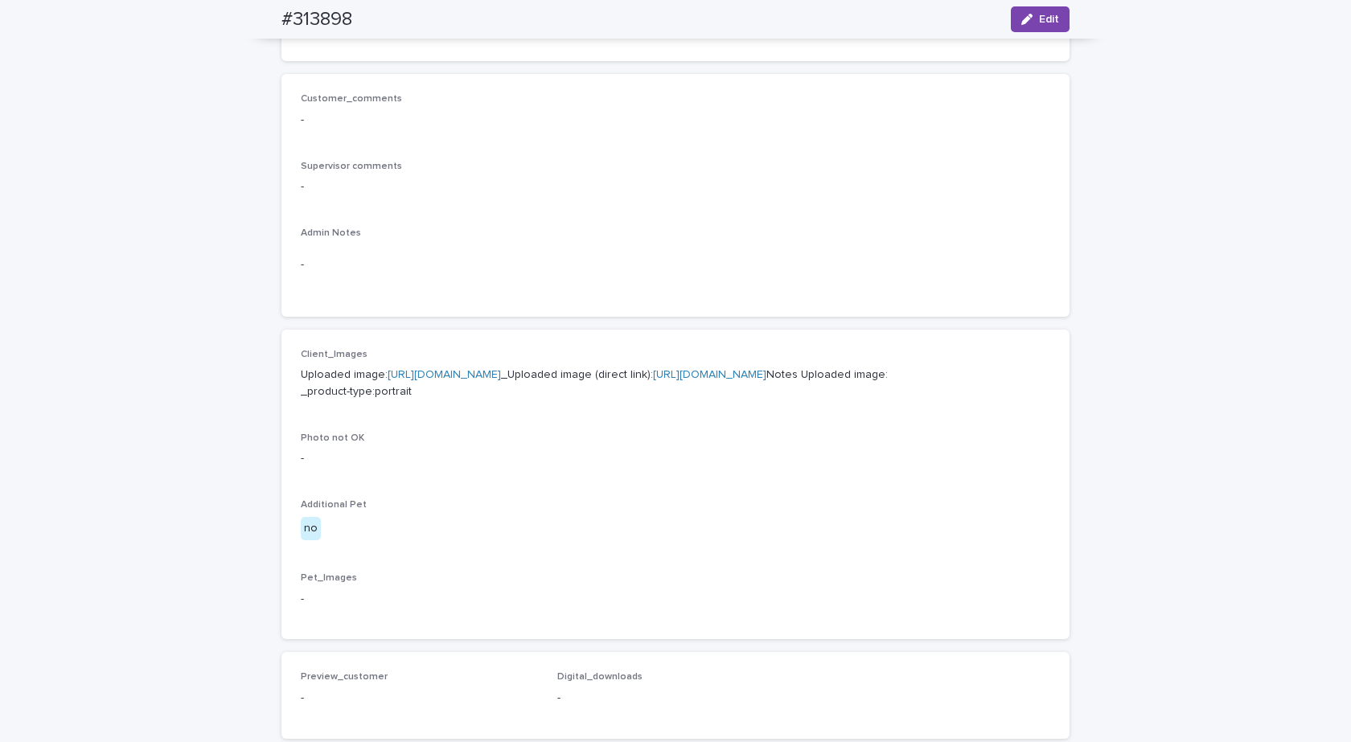
click at [483, 375] on link "[URL][DOMAIN_NAME]" at bounding box center [443, 374] width 113 height 11
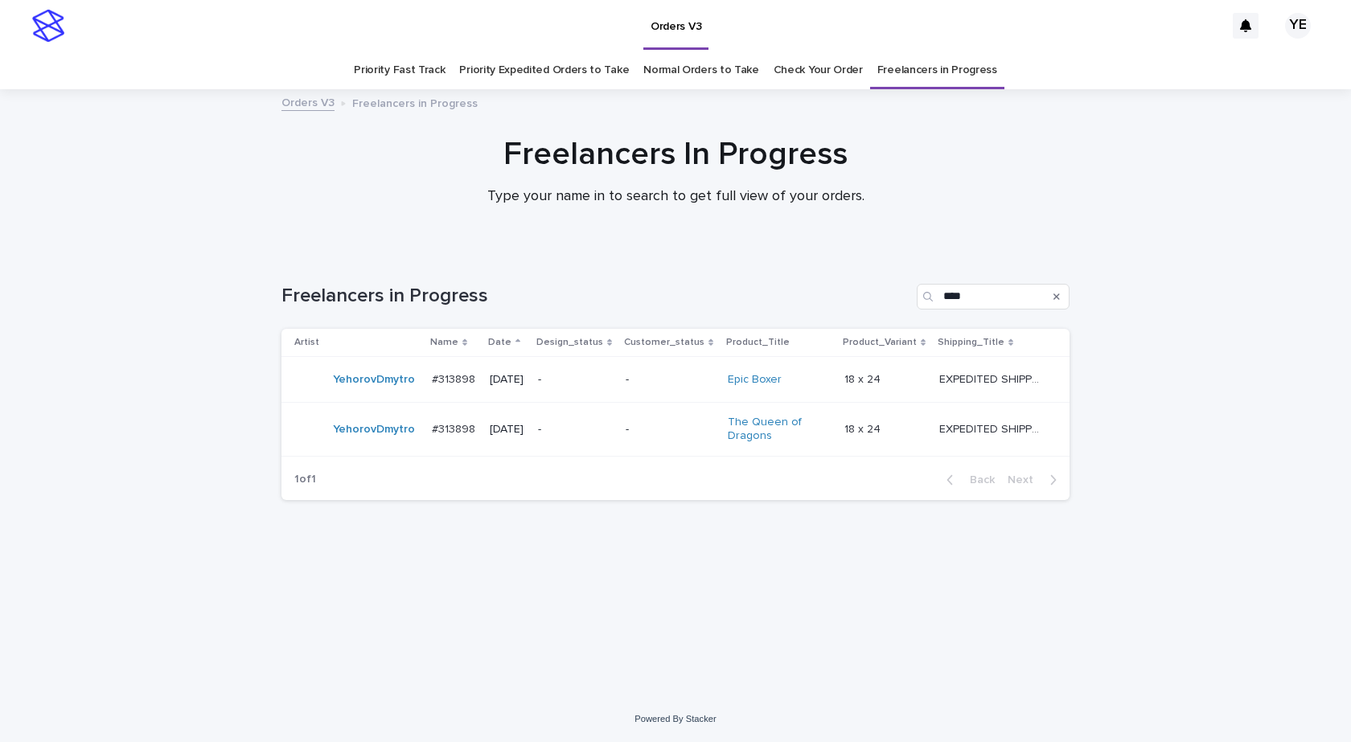
click at [386, 449] on td "YehorovDmytro" at bounding box center [353, 430] width 144 height 54
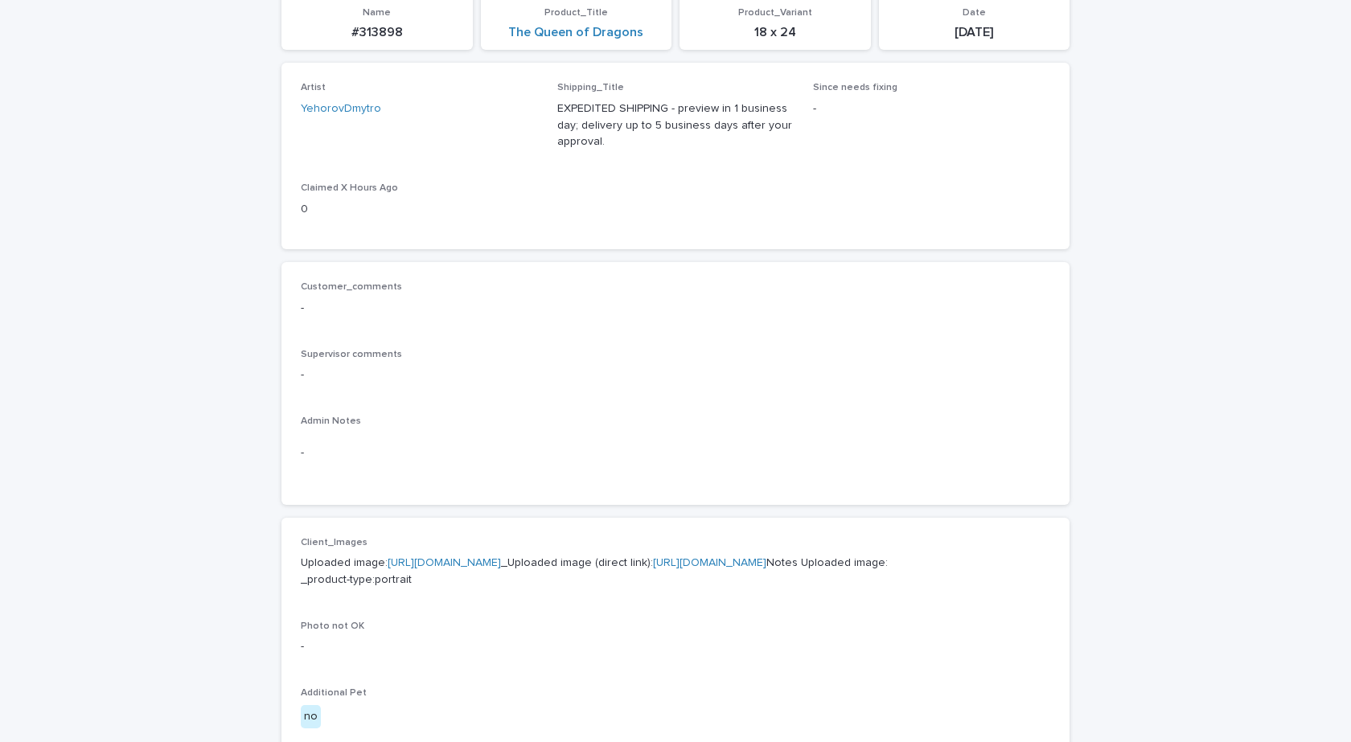
scroll to position [482, 0]
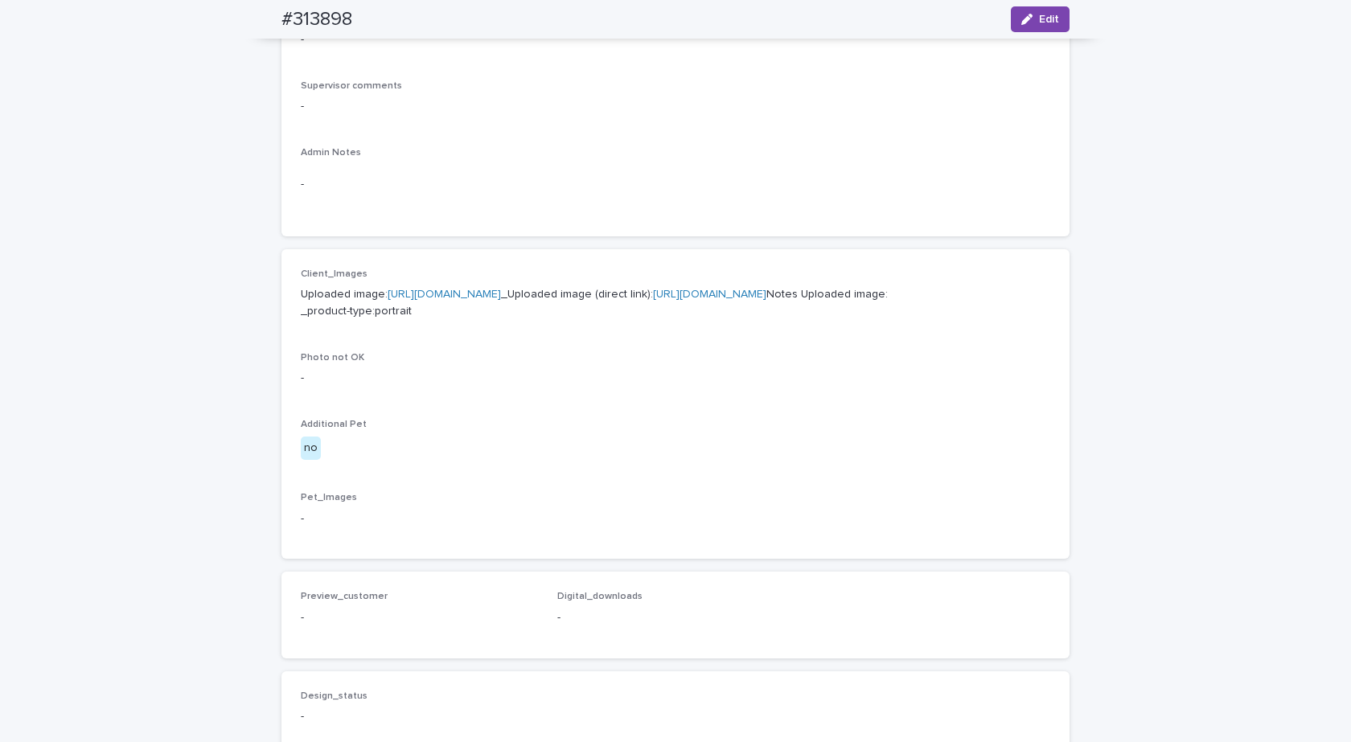
click at [445, 297] on link "https://cdn.shopify.com-uploadkit.app/s/files/1/0033/4807/0511/files/download.h…" at bounding box center [443, 294] width 113 height 11
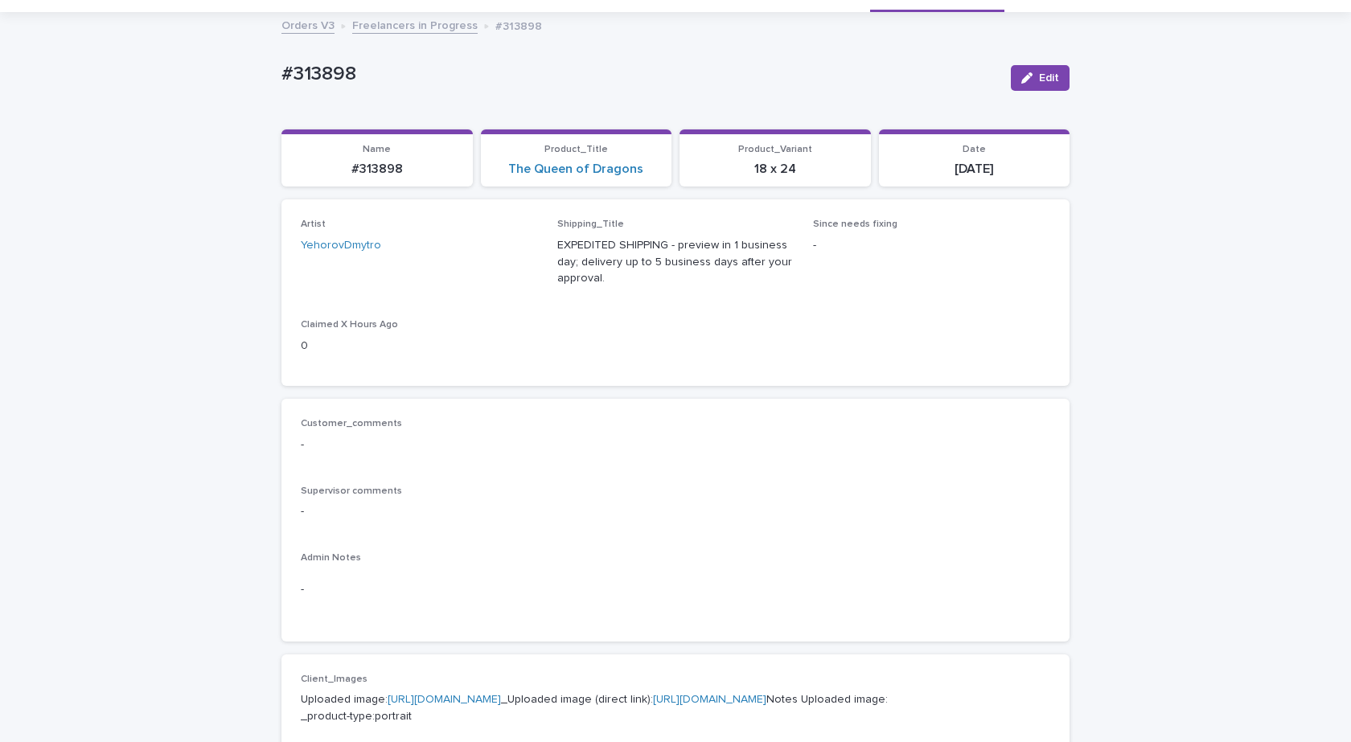
scroll to position [0, 0]
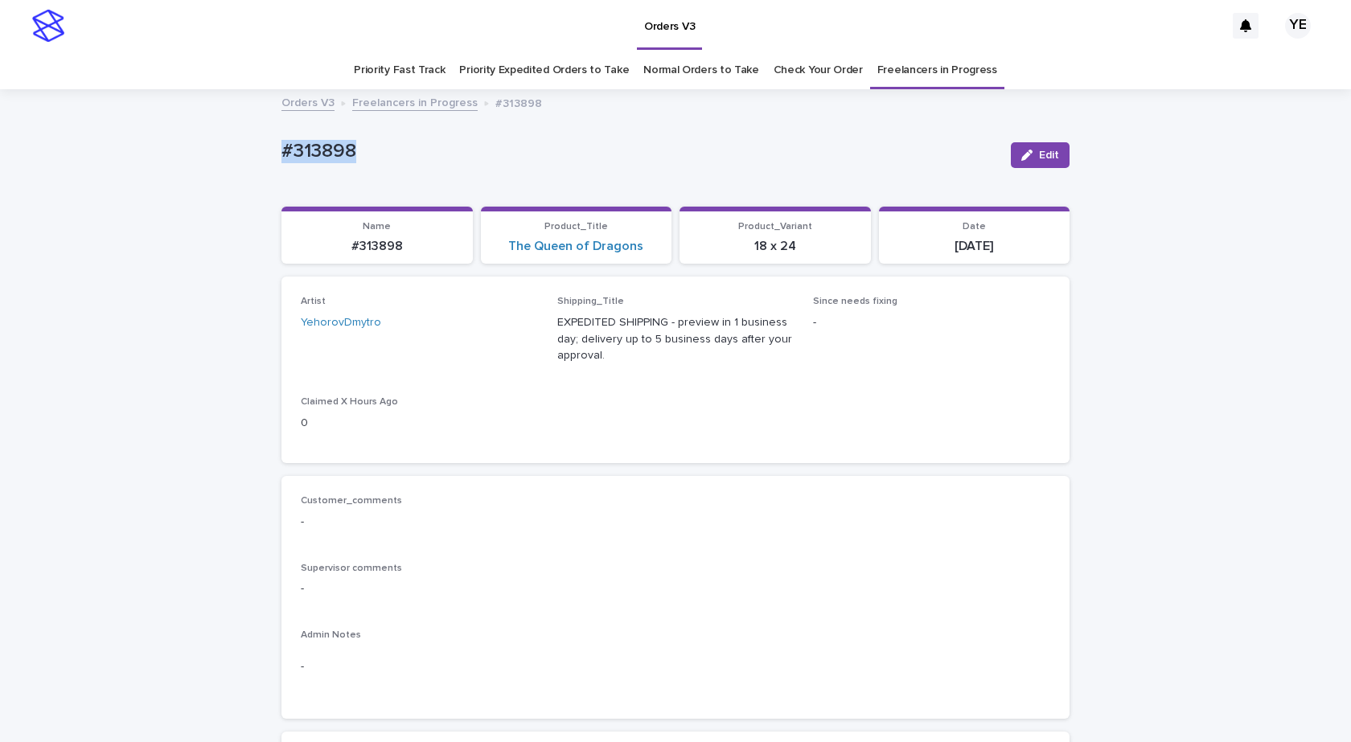
drag, startPoint x: 380, startPoint y: 143, endPoint x: 237, endPoint y: 144, distance: 143.1
copy p "#313898"
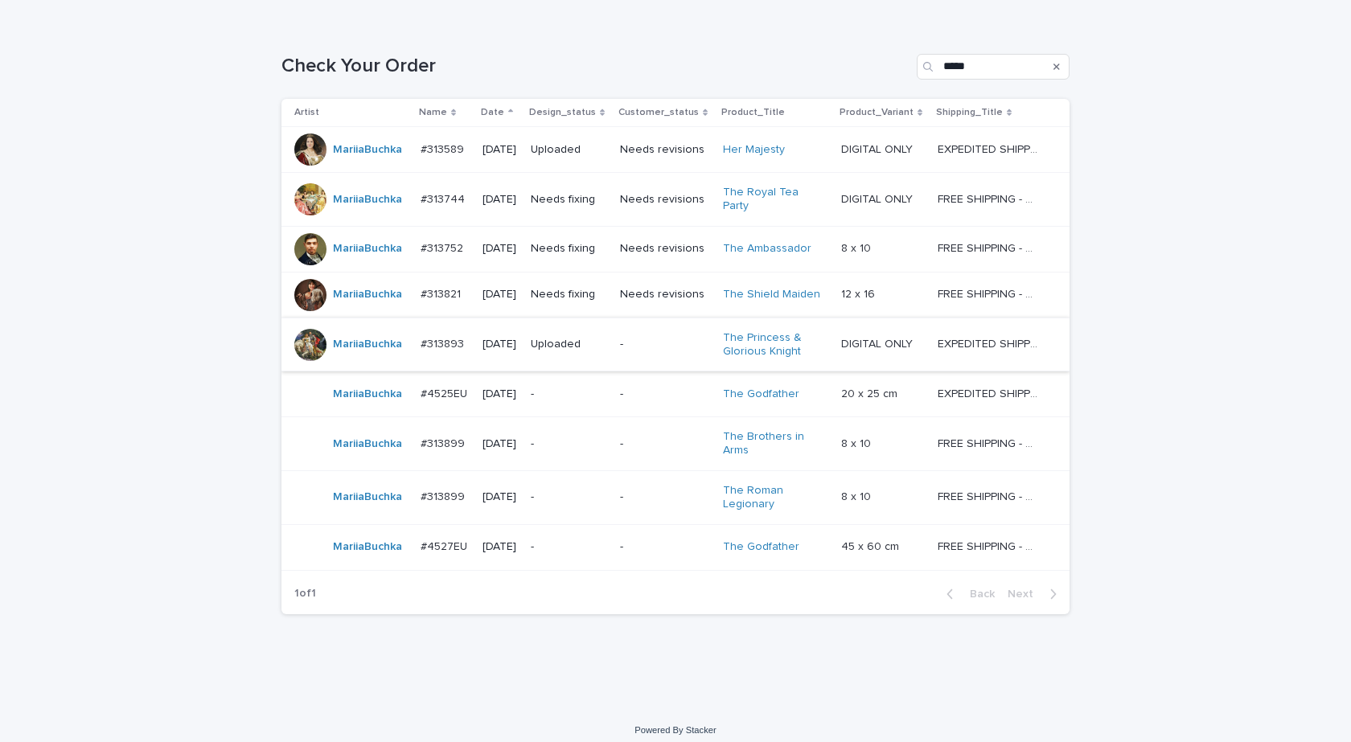
scroll to position [233, 0]
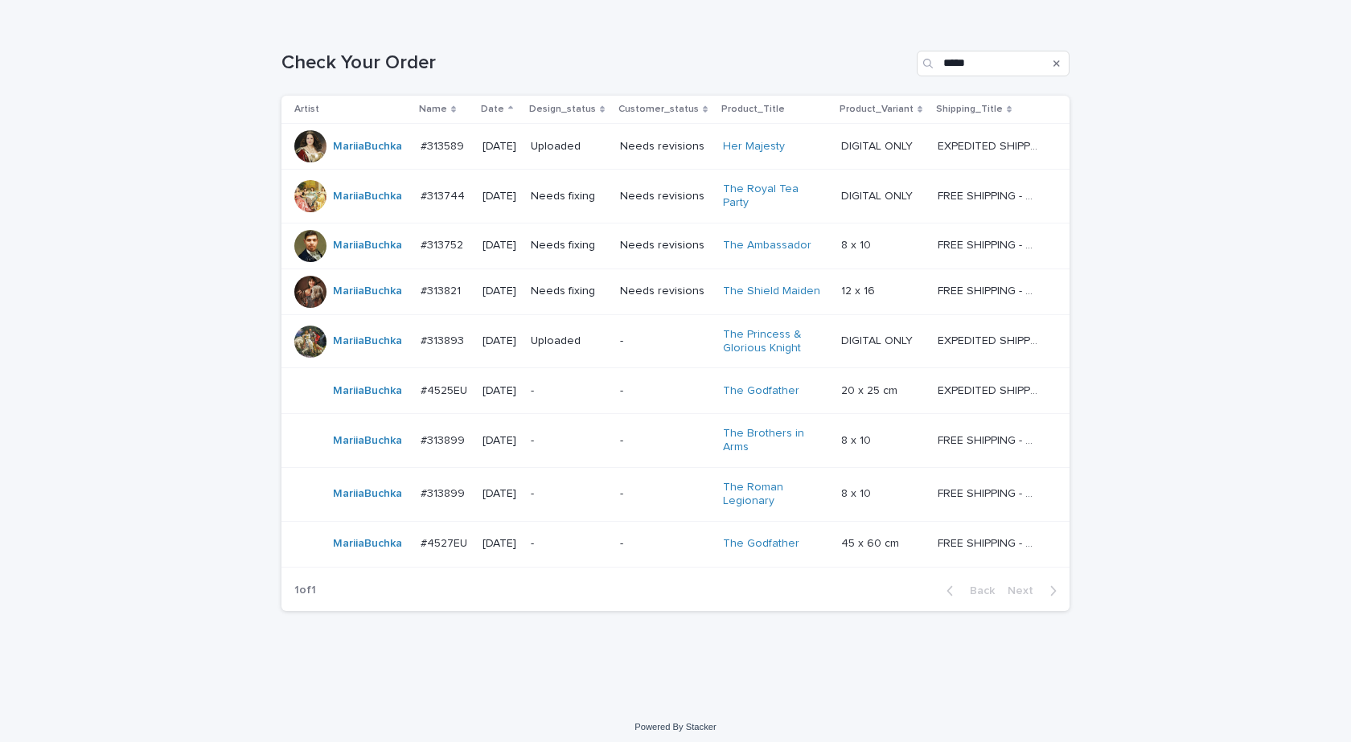
click at [387, 447] on div "MariiaBuchka" at bounding box center [350, 440] width 113 height 32
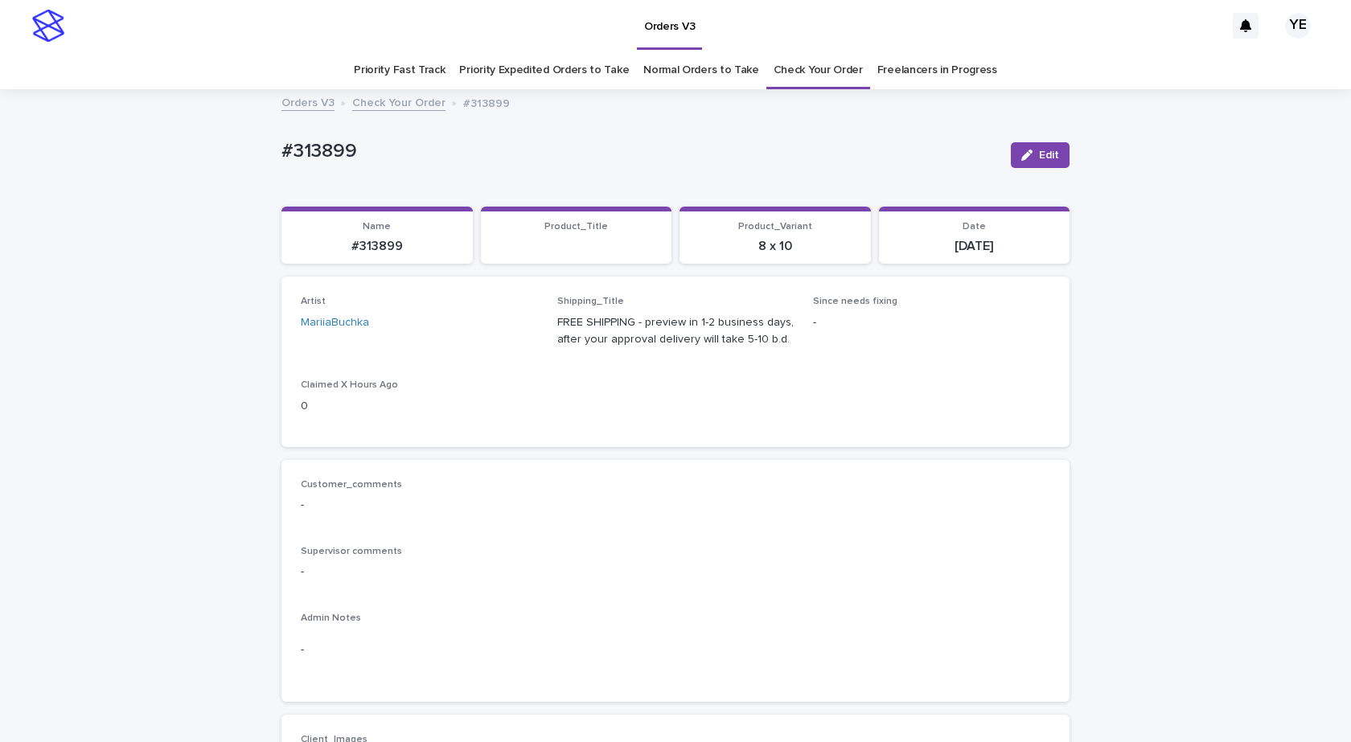
scroll to position [563, 0]
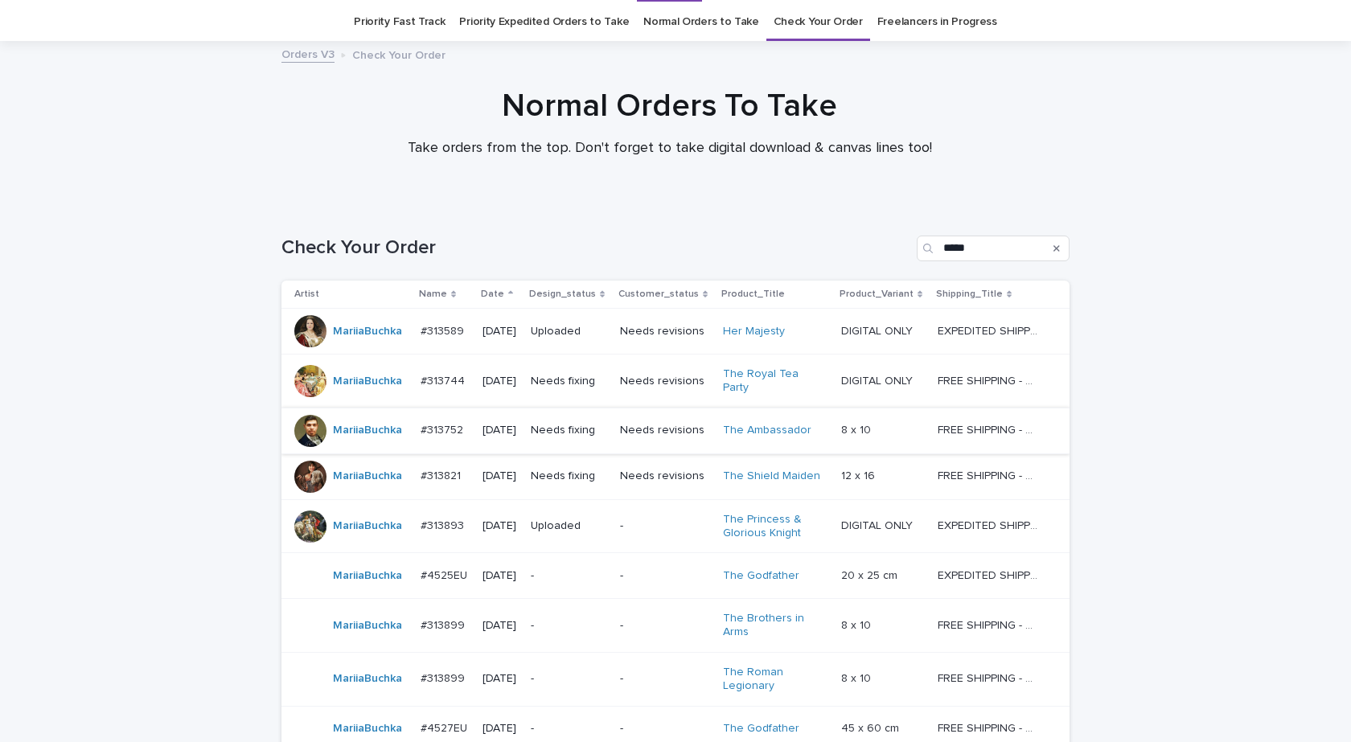
scroll to position [233, 0]
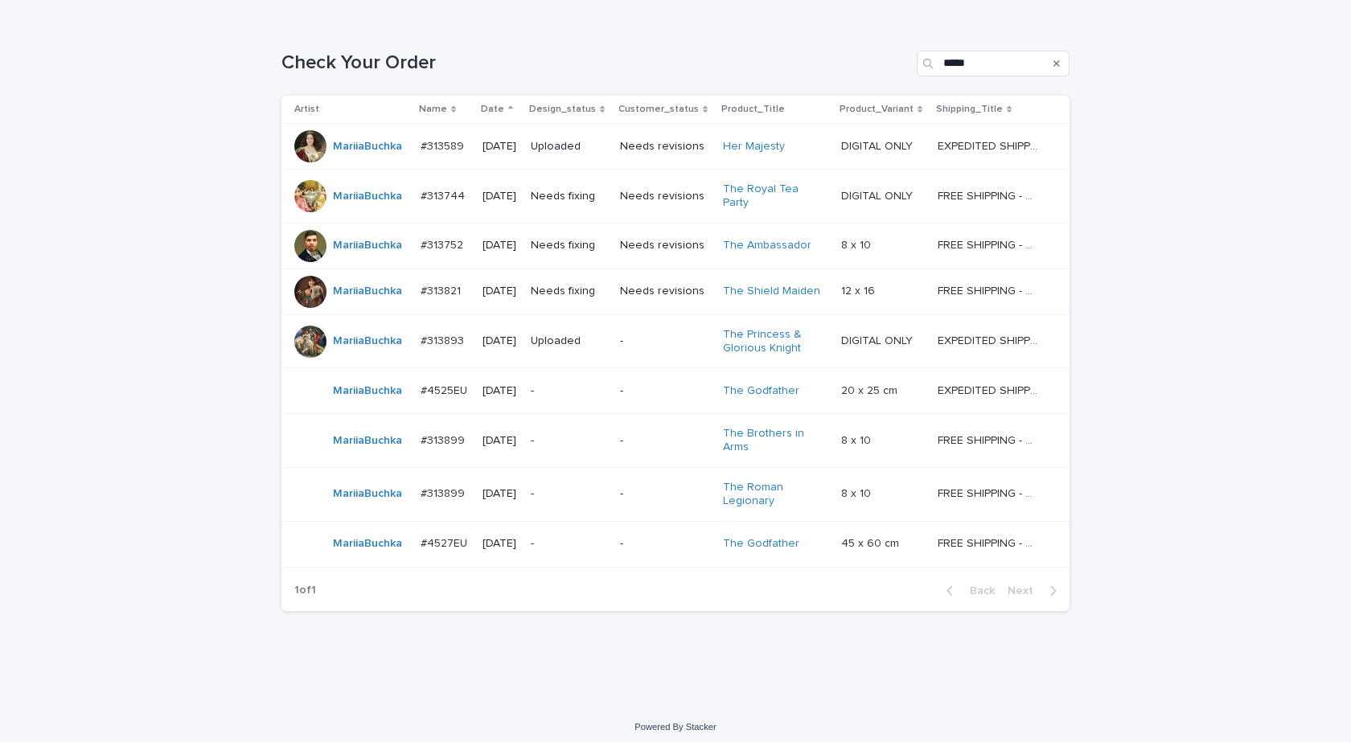
click at [392, 502] on div "MariiaBuchka" at bounding box center [350, 494] width 113 height 32
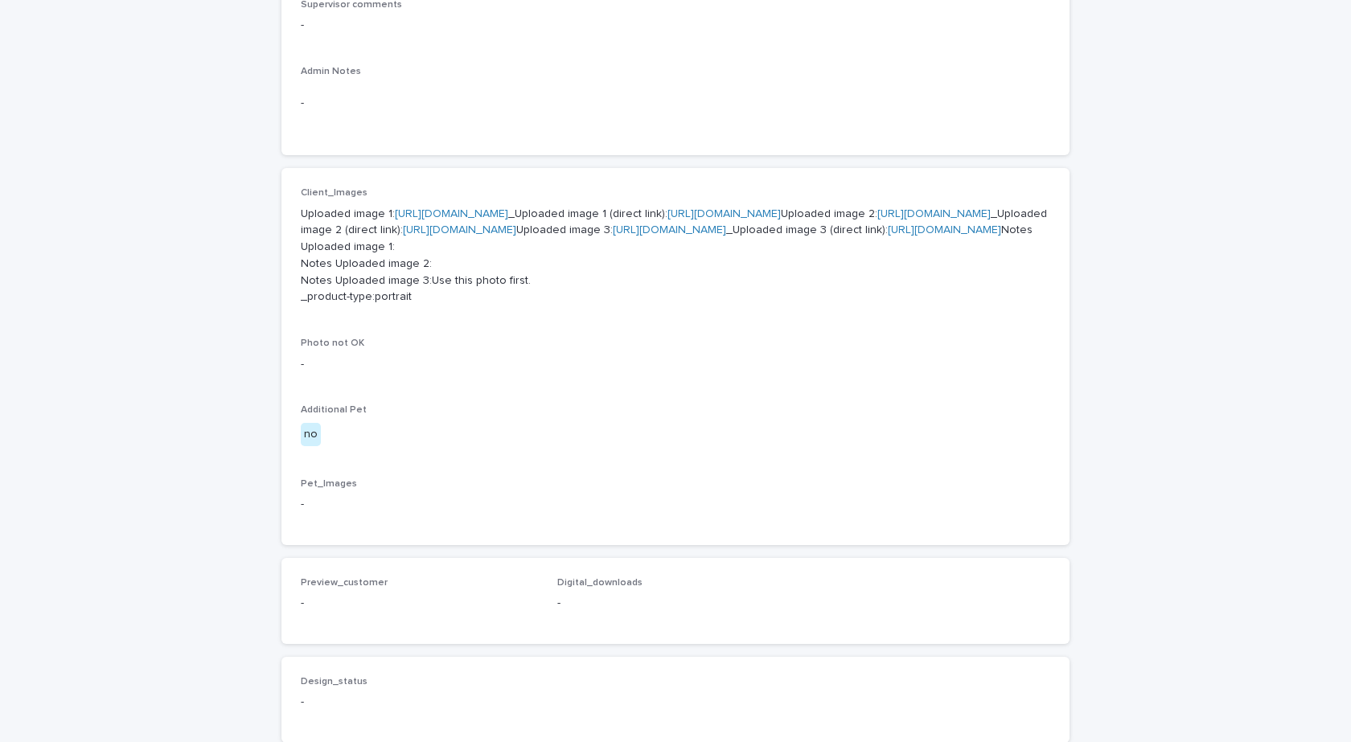
scroll to position [563, 0]
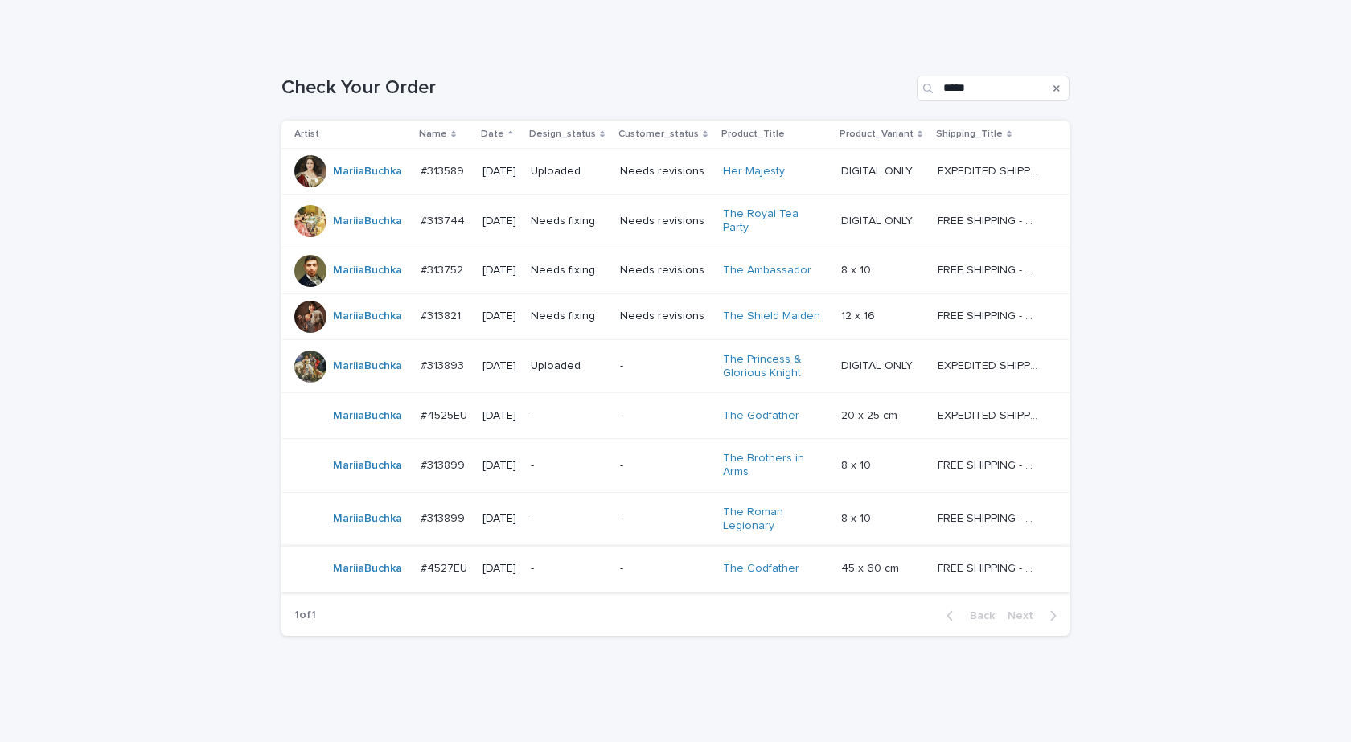
scroll to position [233, 0]
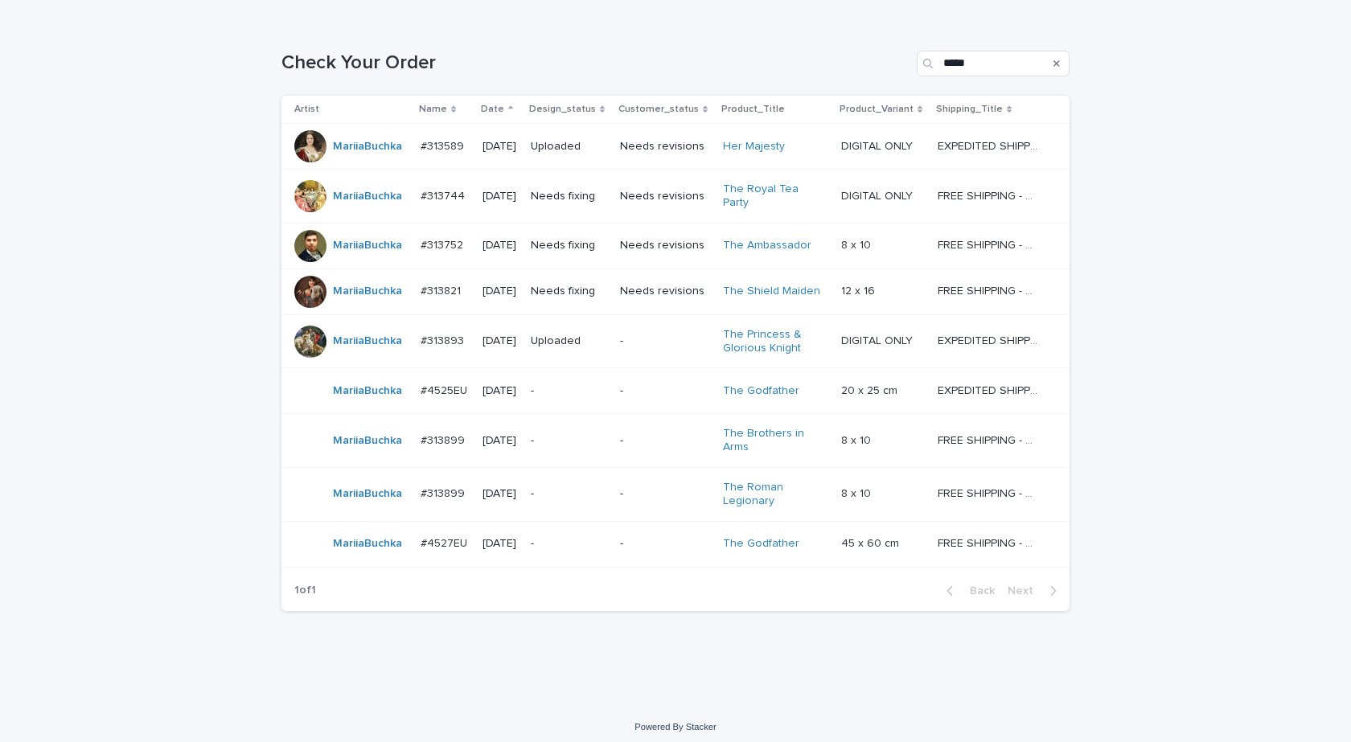
click at [395, 552] on td "MariiaBuchka" at bounding box center [347, 544] width 133 height 46
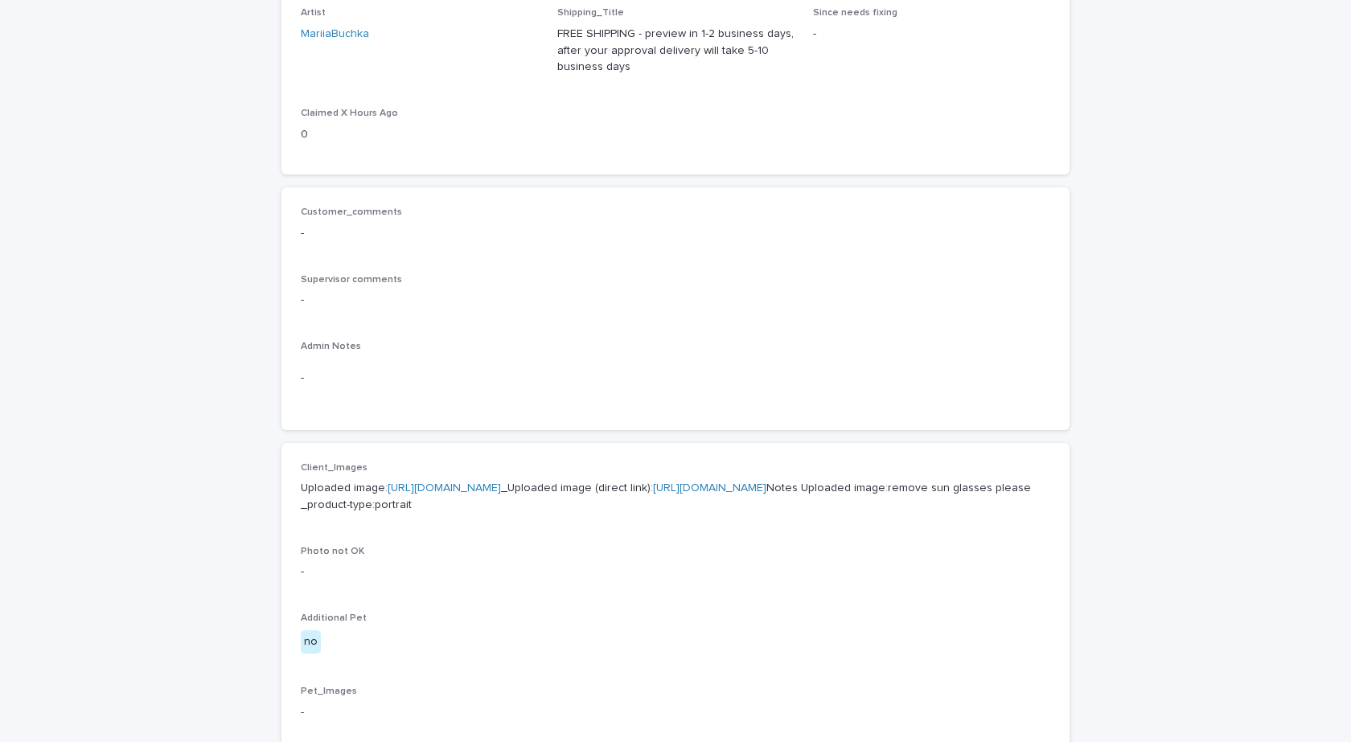
scroll to position [563, 0]
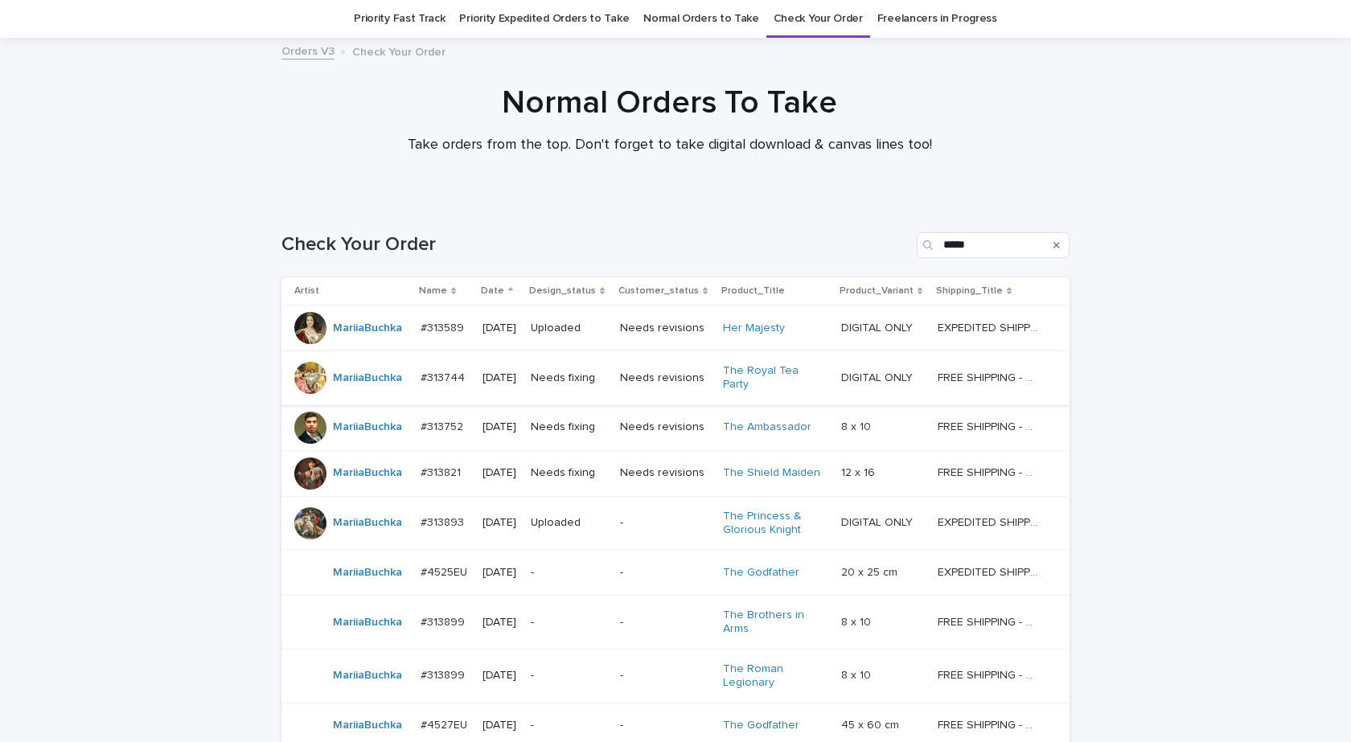
scroll to position [233, 0]
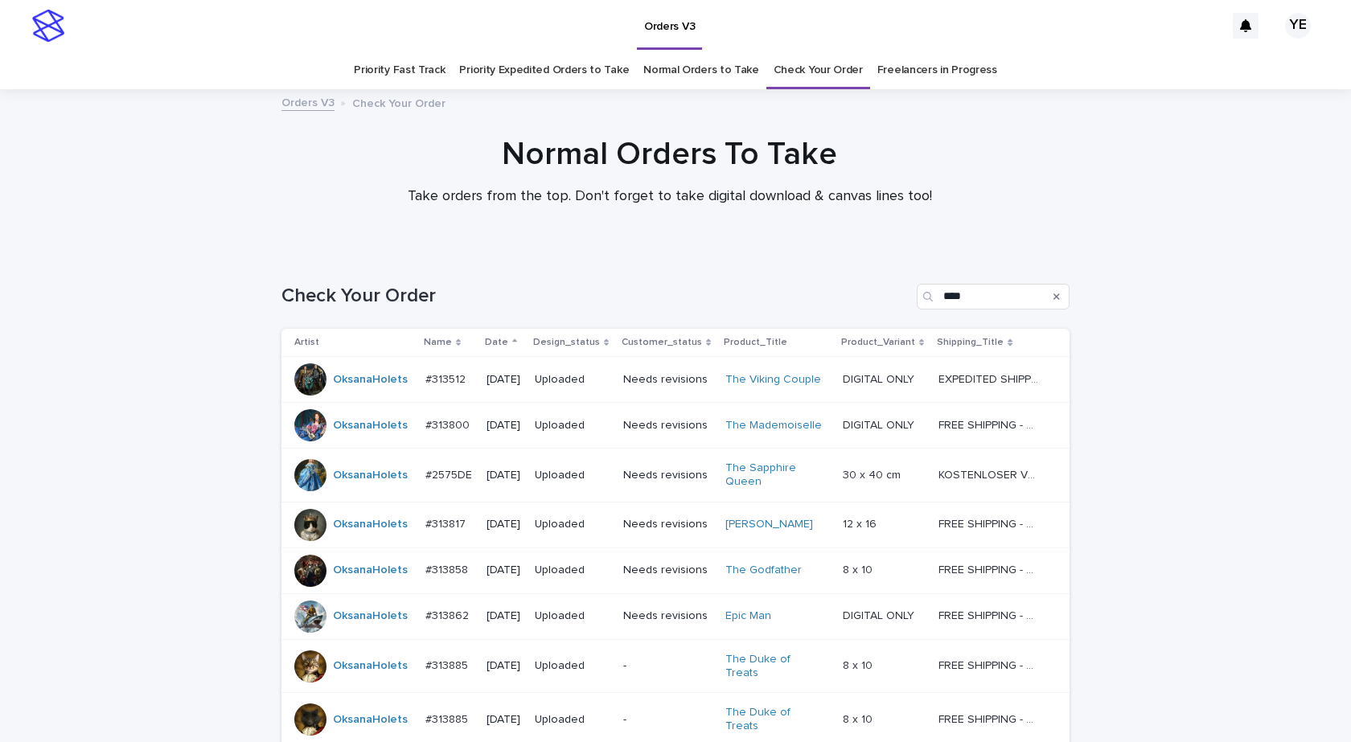
scroll to position [271, 0]
